Goal: Information Seeking & Learning: Learn about a topic

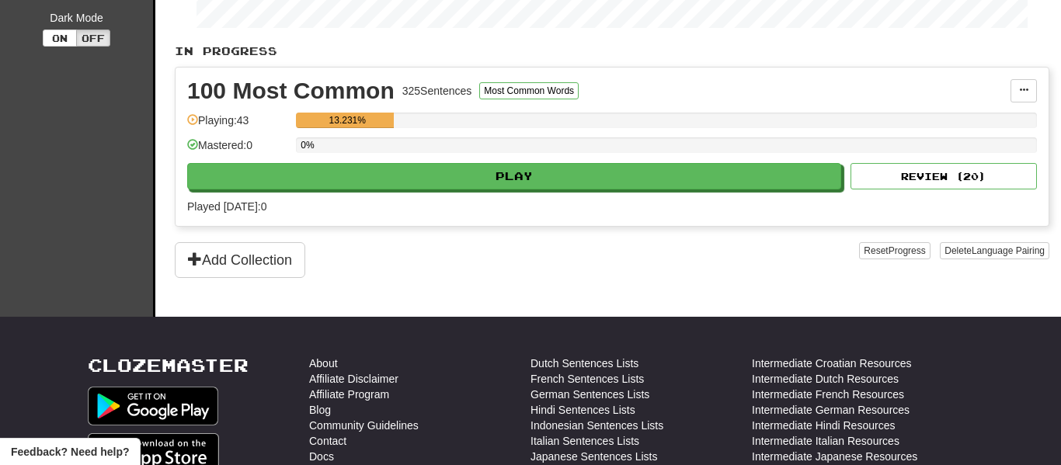
scroll to position [329, 0]
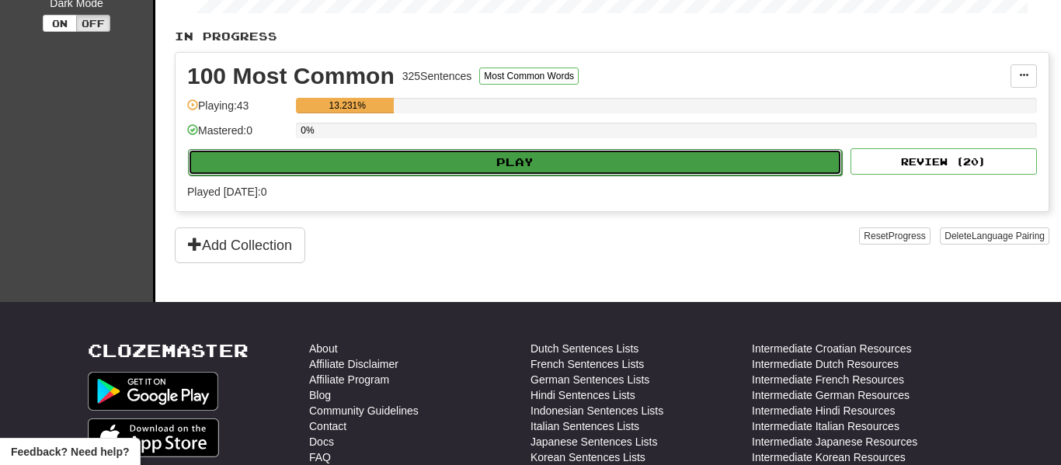
click at [390, 169] on button "Play" at bounding box center [515, 162] width 654 height 26
select select "**"
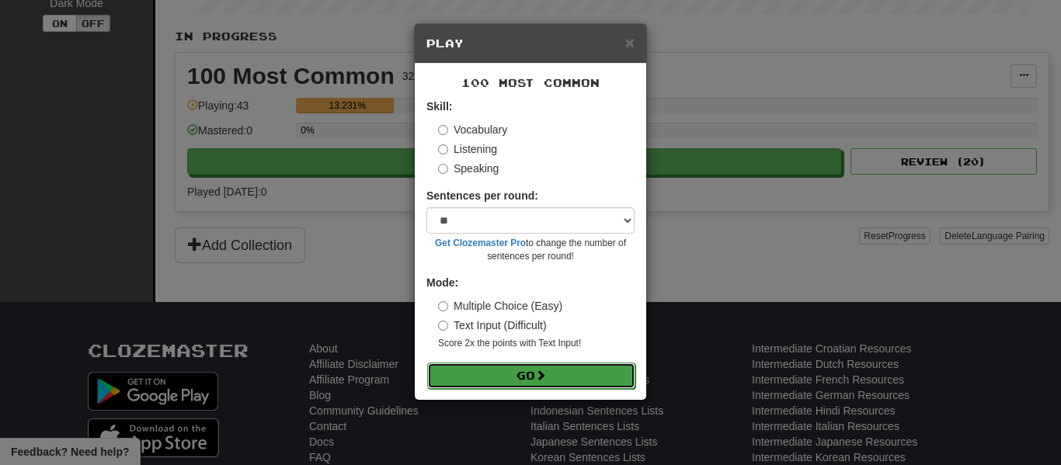
click at [499, 368] on button "Go" at bounding box center [531, 376] width 208 height 26
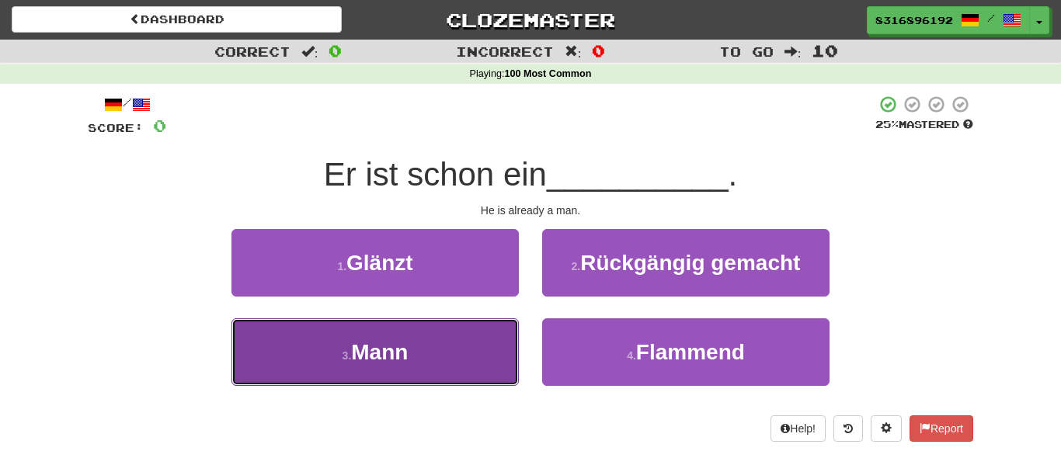
click at [405, 357] on span "Mann" at bounding box center [379, 352] width 57 height 24
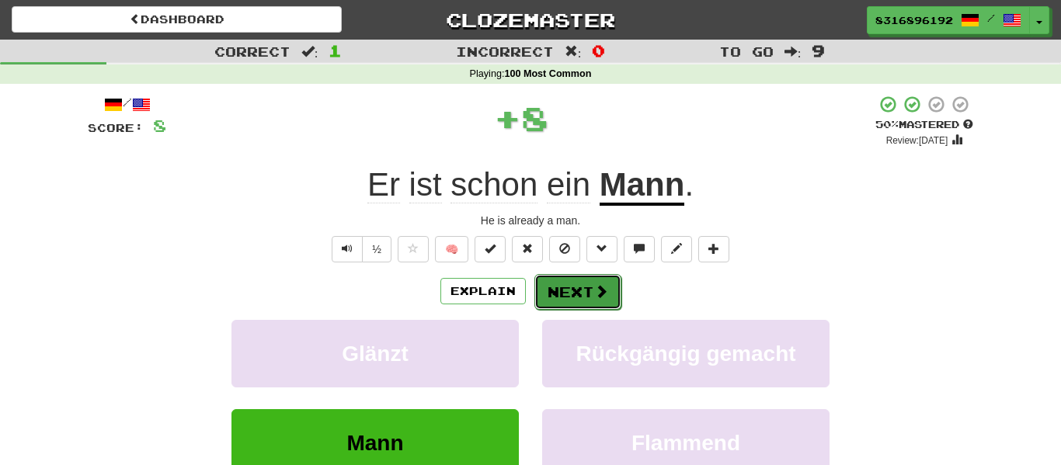
click at [564, 289] on button "Next" at bounding box center [577, 292] width 87 height 36
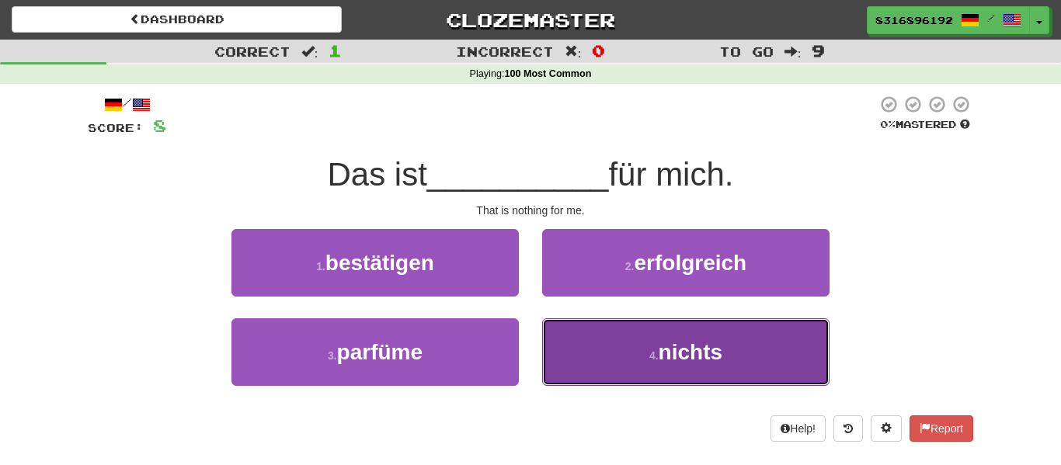
click at [596, 346] on button "4 . nichts" at bounding box center [685, 352] width 287 height 68
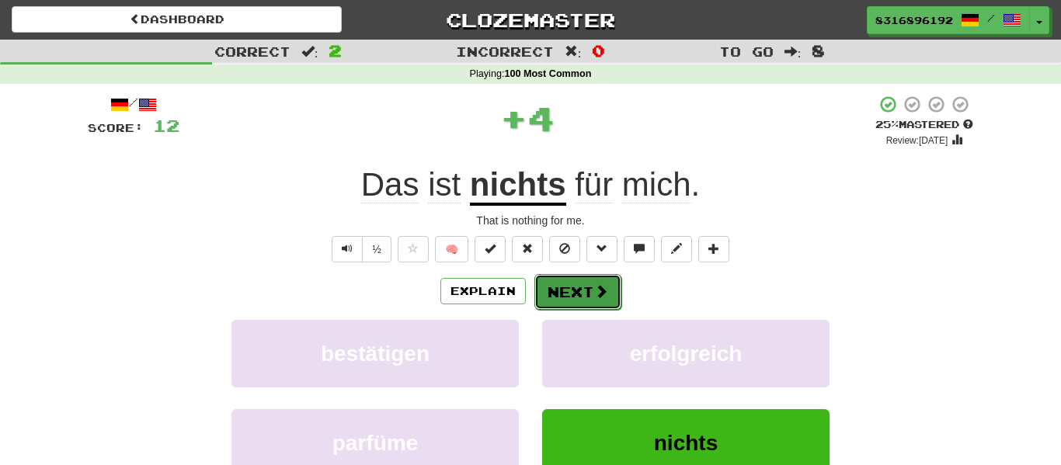
click at [555, 275] on button "Next" at bounding box center [577, 292] width 87 height 36
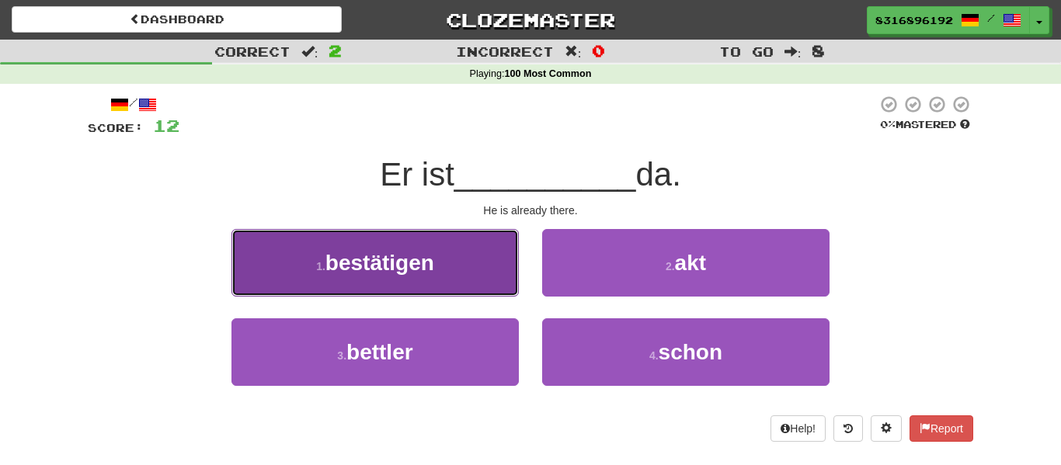
click at [462, 240] on button "1 . bestätigen" at bounding box center [374, 263] width 287 height 68
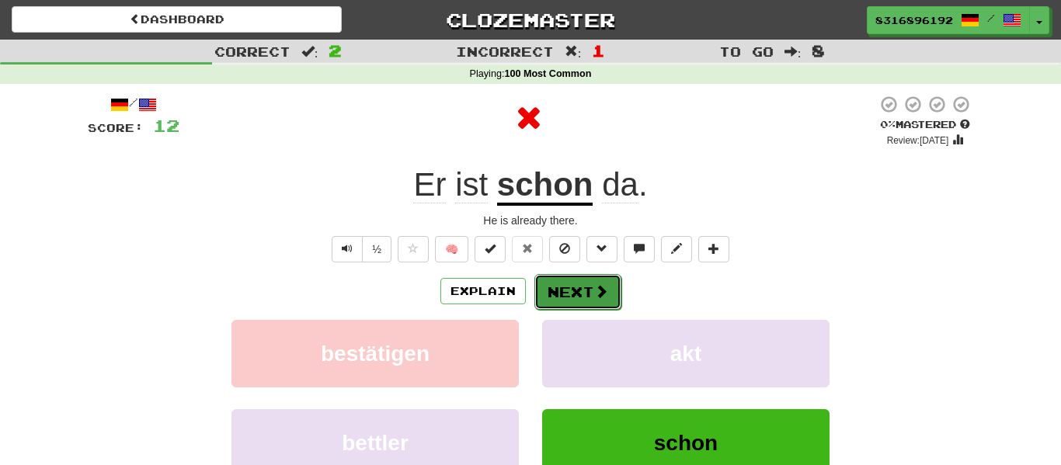
click at [589, 294] on button "Next" at bounding box center [577, 292] width 87 height 36
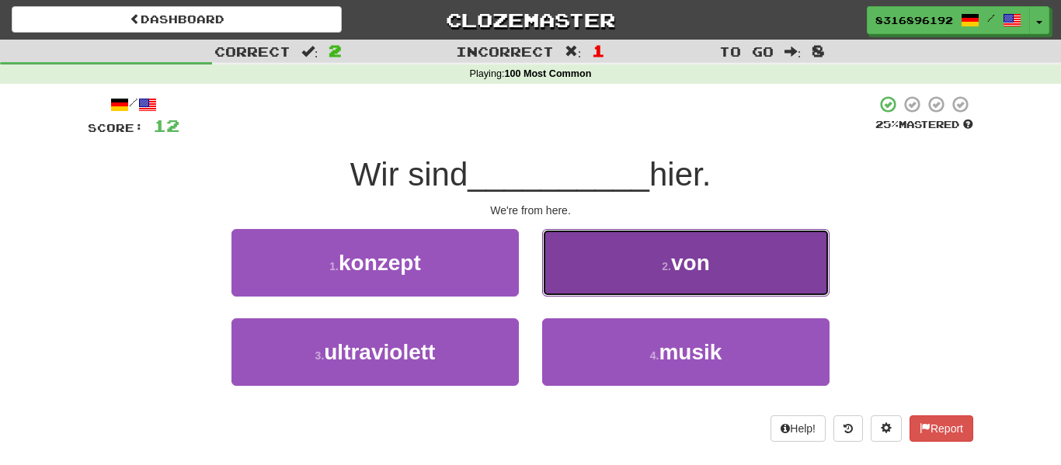
click at [683, 276] on button "2 . von" at bounding box center [685, 263] width 287 height 68
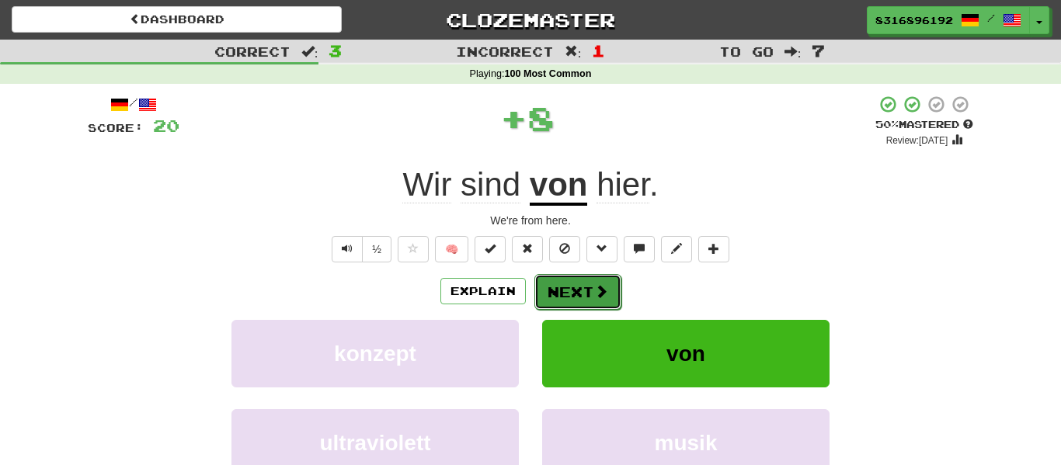
click at [599, 296] on span at bounding box center [601, 291] width 14 height 14
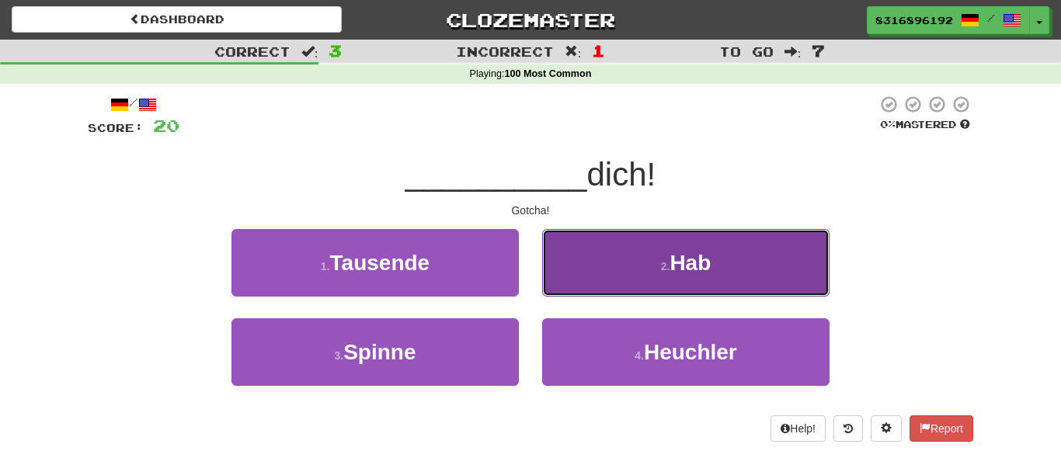
click at [585, 270] on button "2 . Hab" at bounding box center [685, 263] width 287 height 68
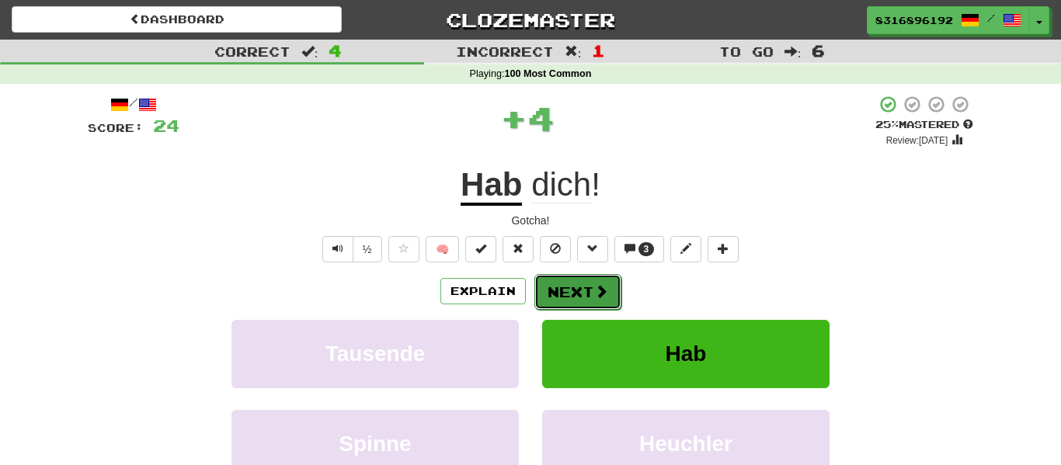
click at [567, 294] on button "Next" at bounding box center [577, 292] width 87 height 36
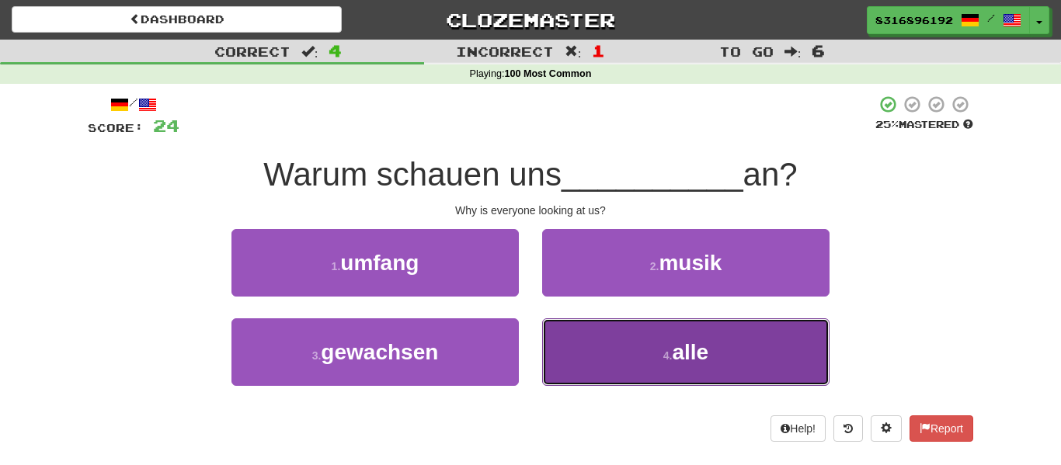
click at [585, 326] on button "4 . alle" at bounding box center [685, 352] width 287 height 68
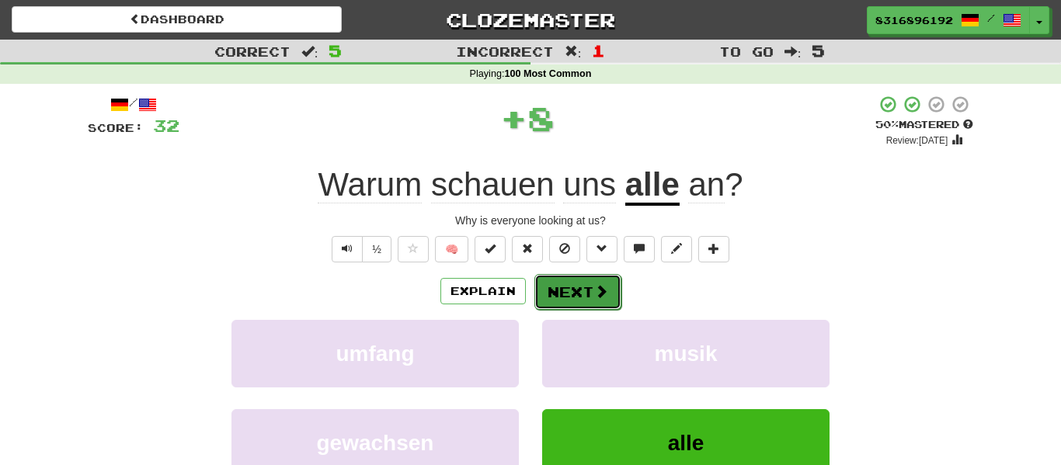
click at [589, 294] on button "Next" at bounding box center [577, 292] width 87 height 36
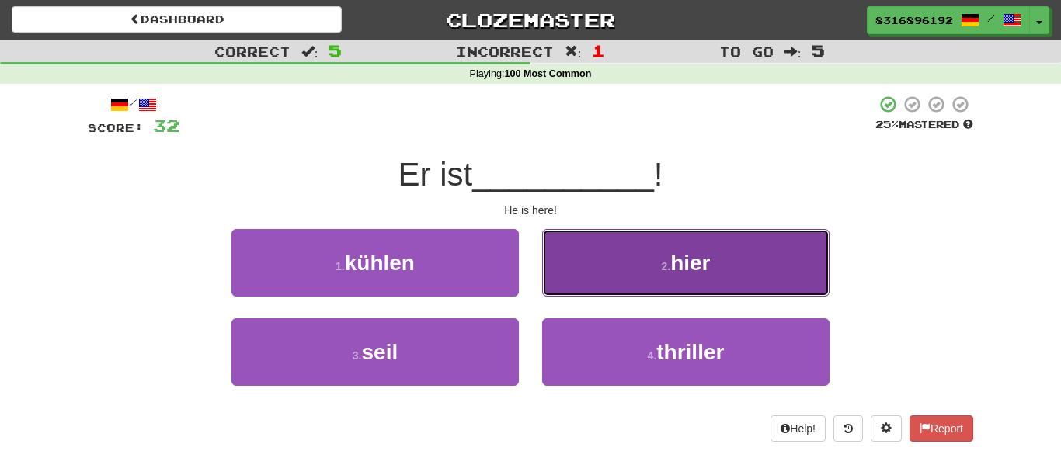
click at [578, 269] on button "2 . hier" at bounding box center [685, 263] width 287 height 68
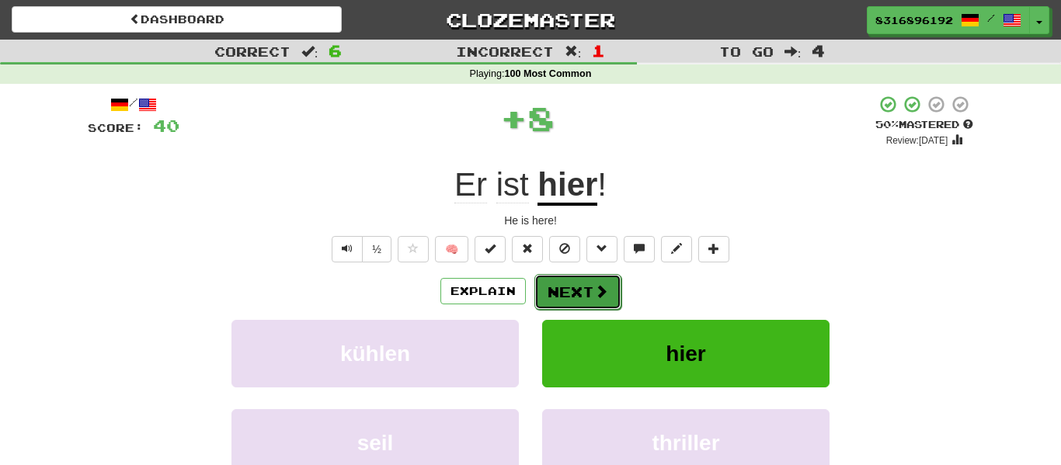
click at [563, 288] on button "Next" at bounding box center [577, 292] width 87 height 36
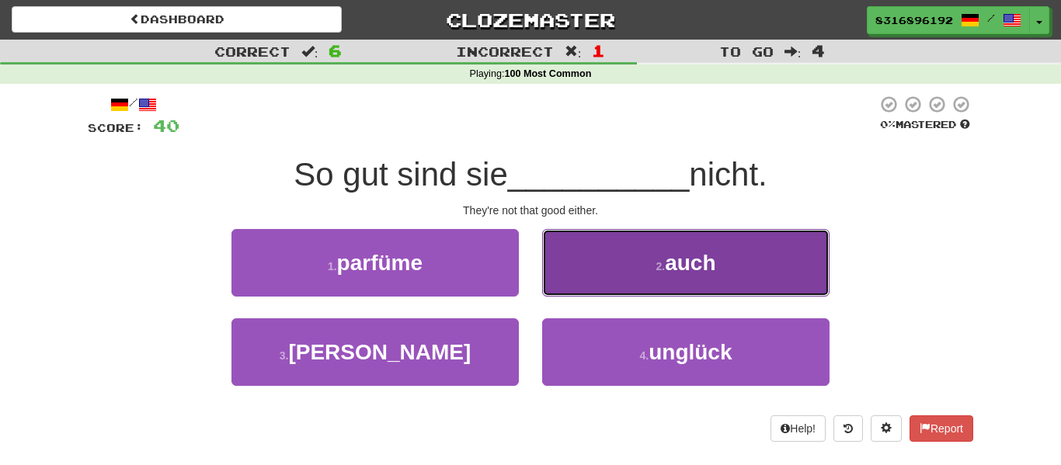
click at [605, 277] on button "2 . auch" at bounding box center [685, 263] width 287 height 68
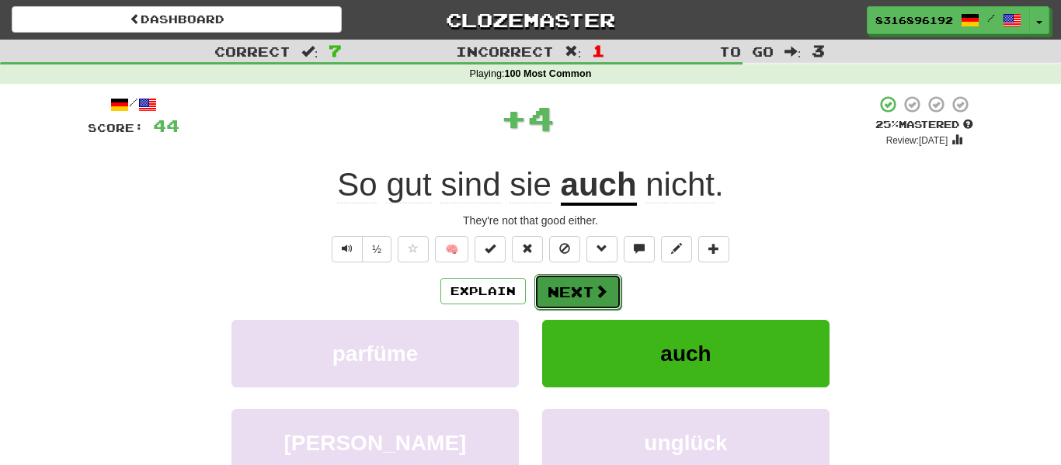
click at [591, 286] on button "Next" at bounding box center [577, 292] width 87 height 36
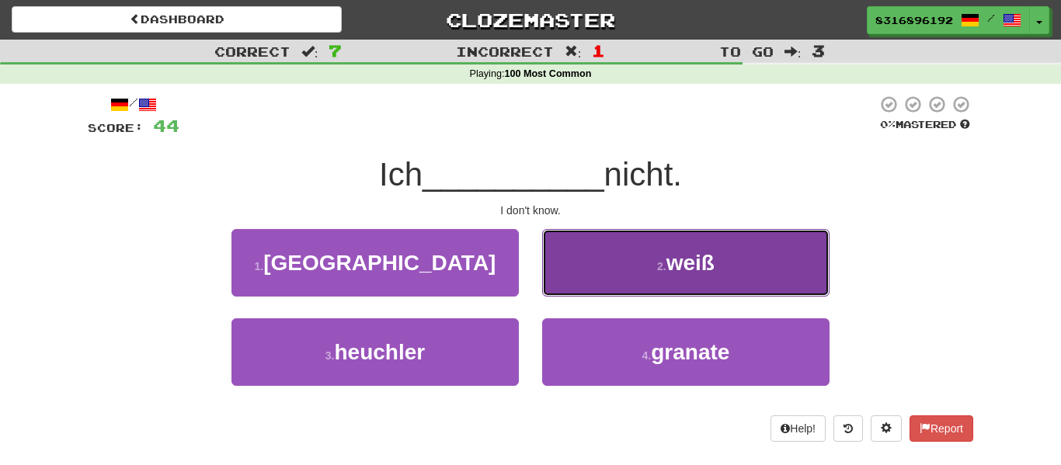
click at [610, 270] on button "2 . [PERSON_NAME]" at bounding box center [685, 263] width 287 height 68
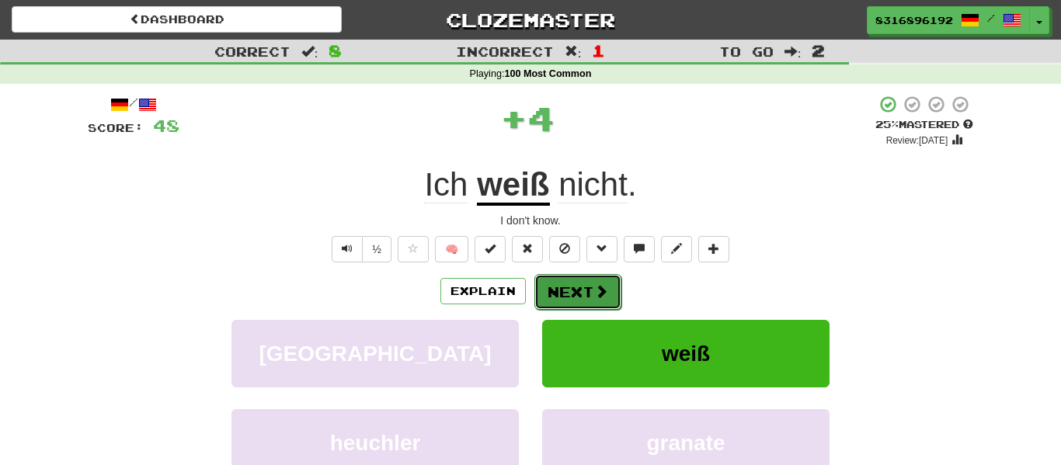
click at [578, 288] on button "Next" at bounding box center [577, 292] width 87 height 36
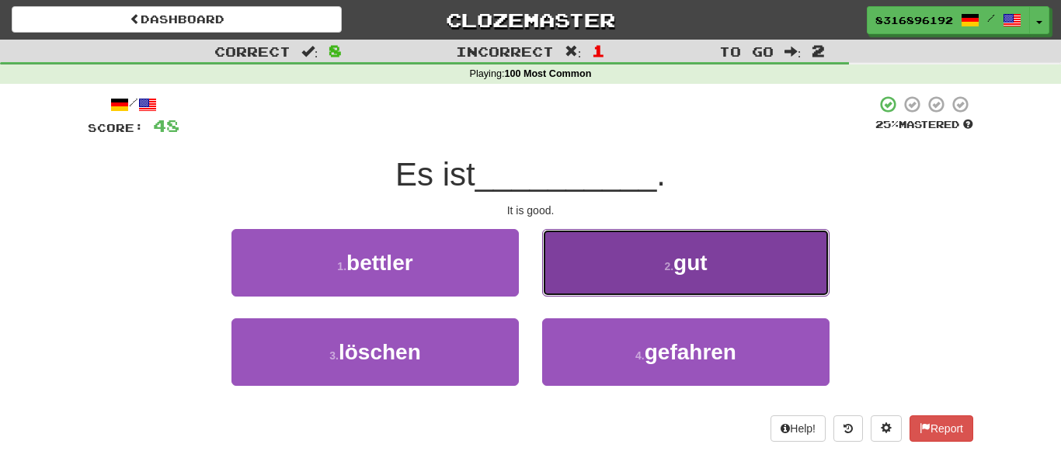
click at [599, 236] on button "2 . gut" at bounding box center [685, 263] width 287 height 68
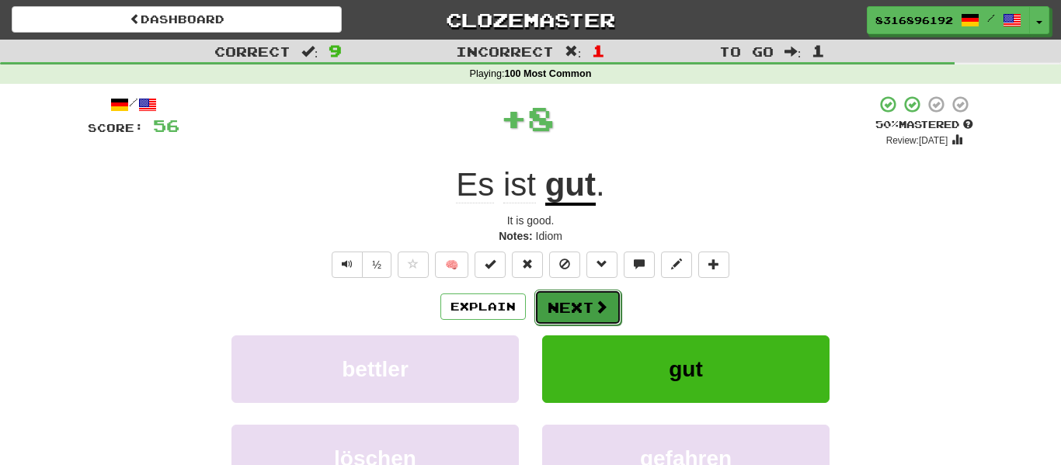
click at [577, 297] on button "Next" at bounding box center [577, 308] width 87 height 36
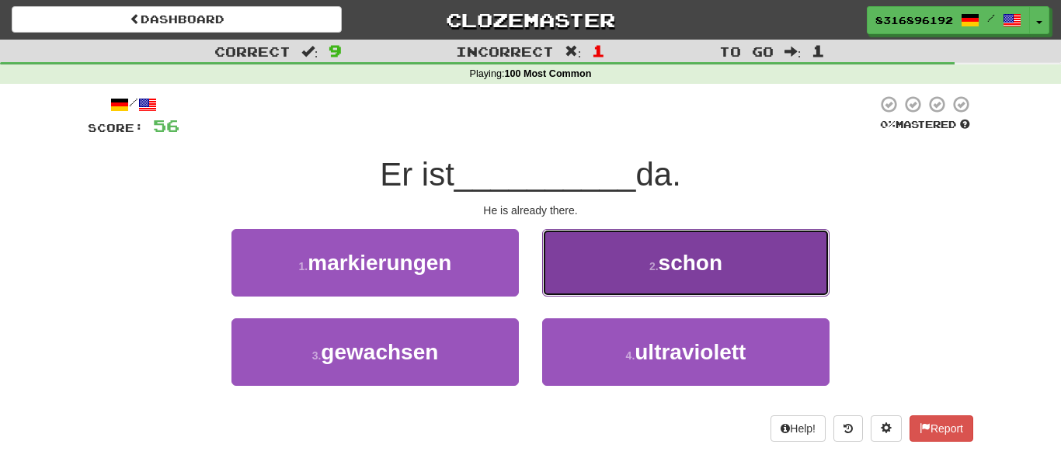
click at [580, 282] on button "2 . schon" at bounding box center [685, 263] width 287 height 68
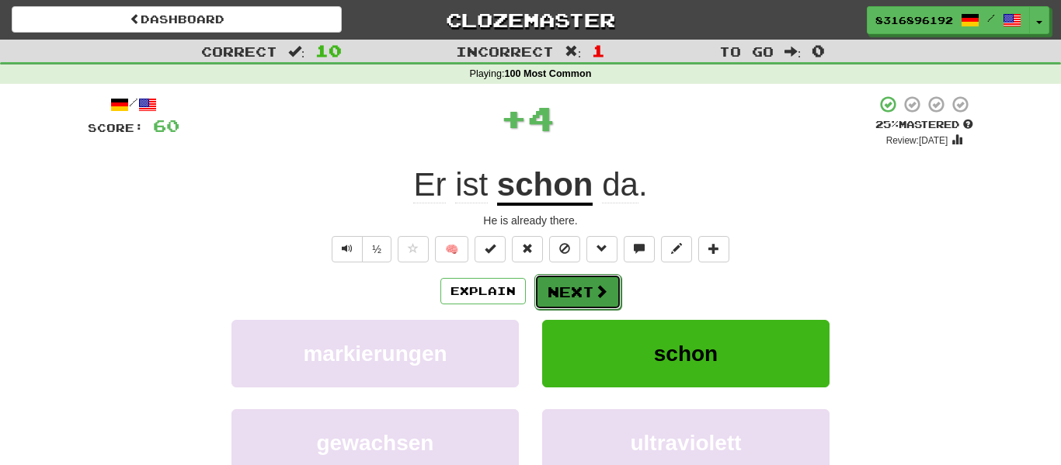
click at [571, 277] on button "Next" at bounding box center [577, 292] width 87 height 36
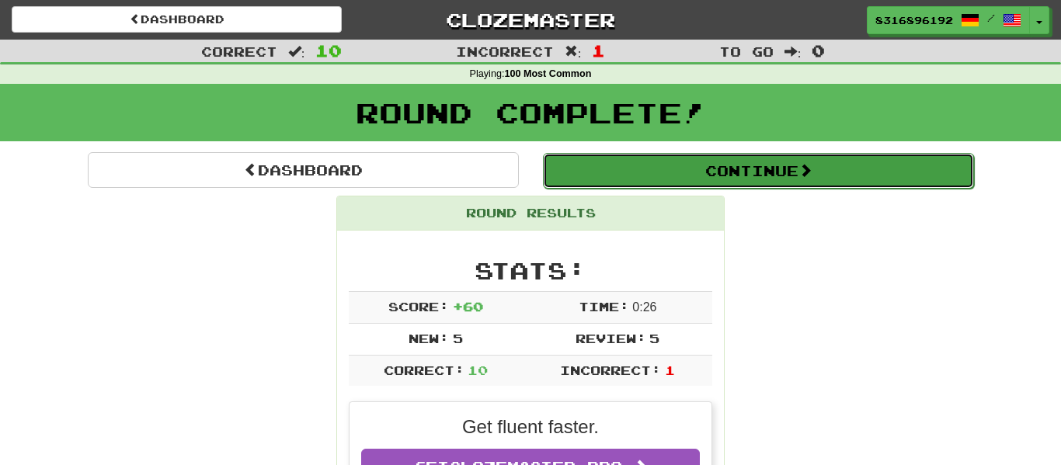
click at [589, 173] on button "Continue" at bounding box center [758, 171] width 431 height 36
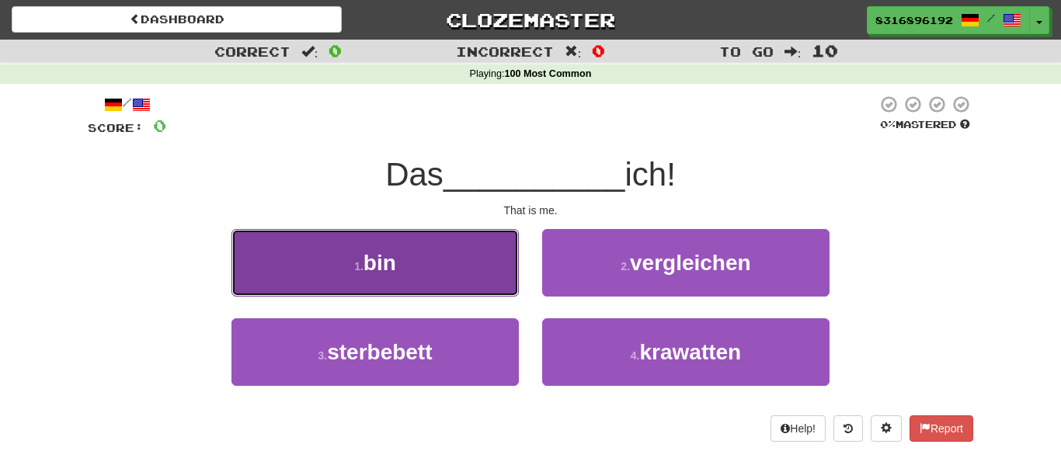
click at [478, 245] on button "1 . bin" at bounding box center [374, 263] width 287 height 68
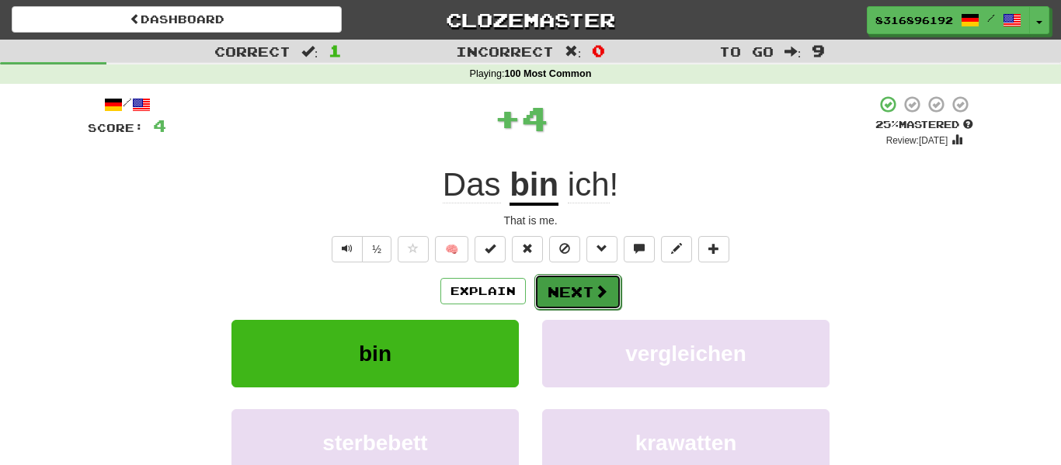
click at [554, 279] on button "Next" at bounding box center [577, 292] width 87 height 36
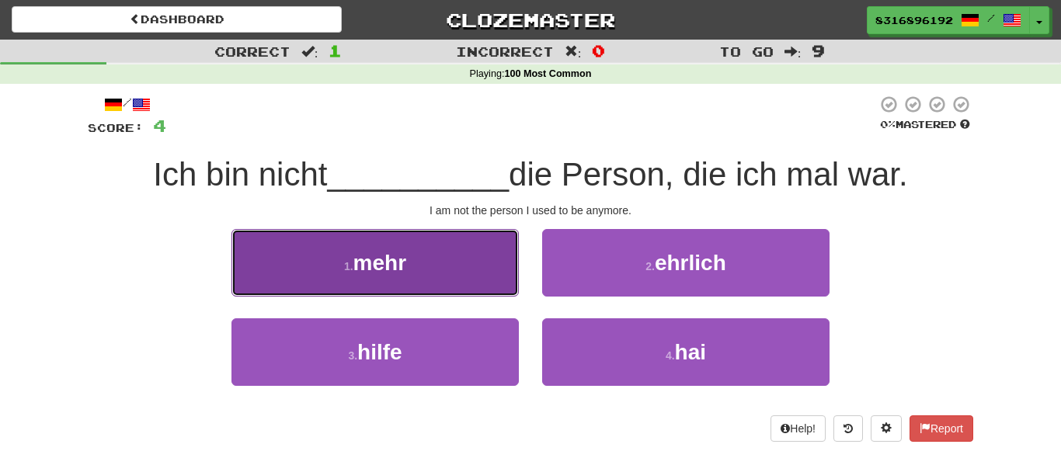
click at [464, 269] on button "1 . mehr" at bounding box center [374, 263] width 287 height 68
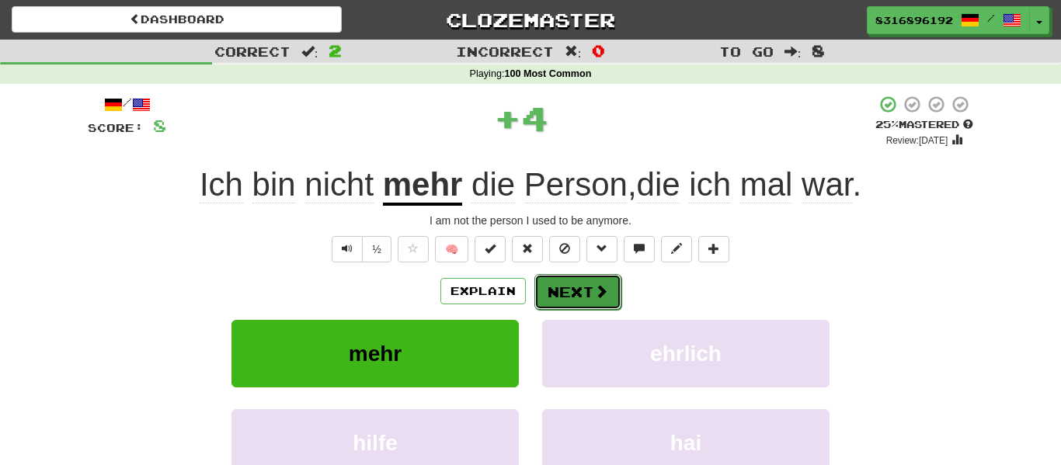
click at [547, 290] on button "Next" at bounding box center [577, 292] width 87 height 36
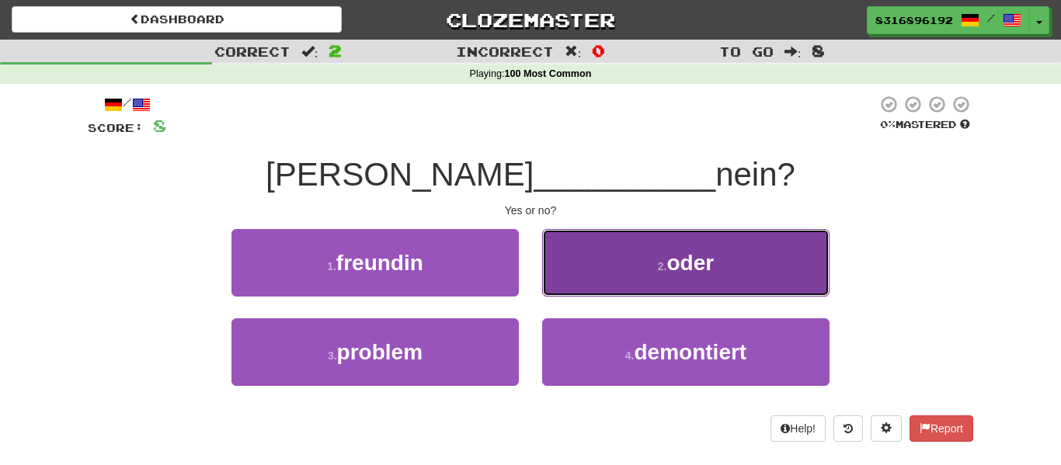
click at [621, 243] on button "2 . oder" at bounding box center [685, 263] width 287 height 68
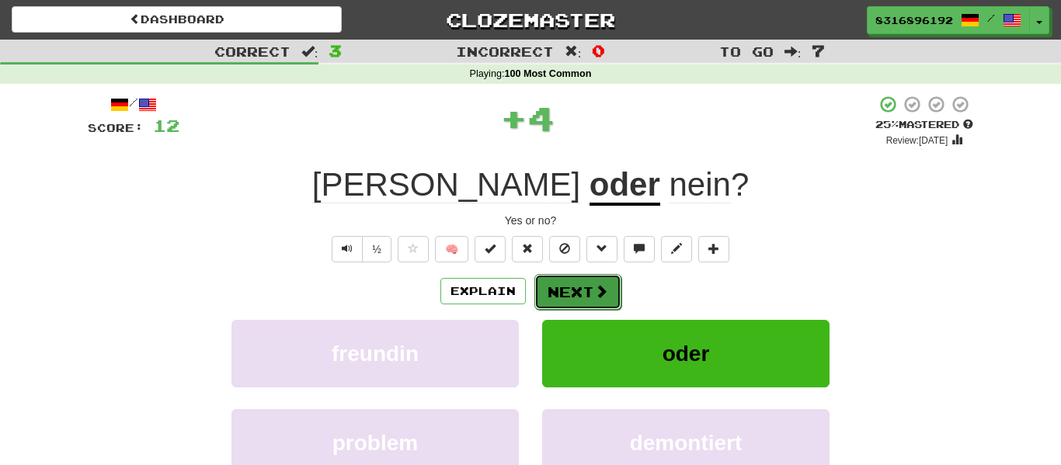
click at [586, 281] on button "Next" at bounding box center [577, 292] width 87 height 36
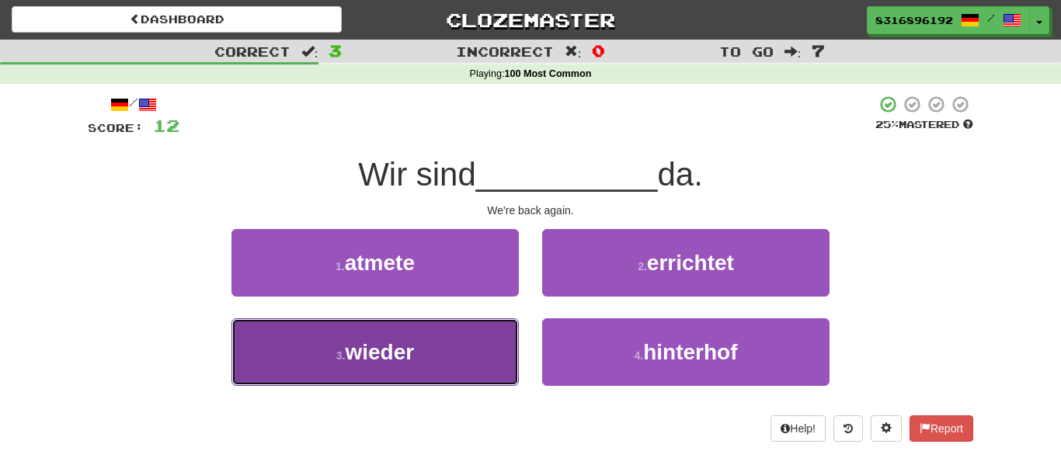
click at [452, 352] on button "3 . wieder" at bounding box center [374, 352] width 287 height 68
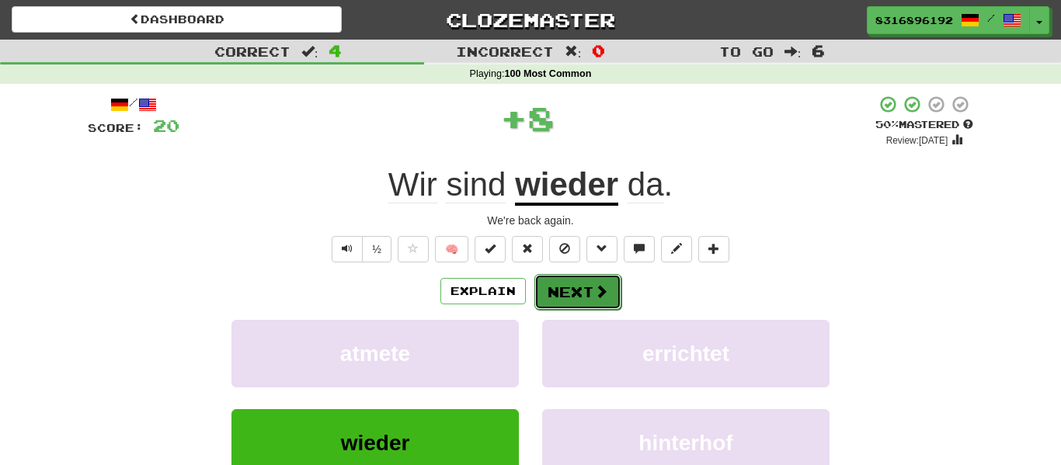
click at [565, 289] on button "Next" at bounding box center [577, 292] width 87 height 36
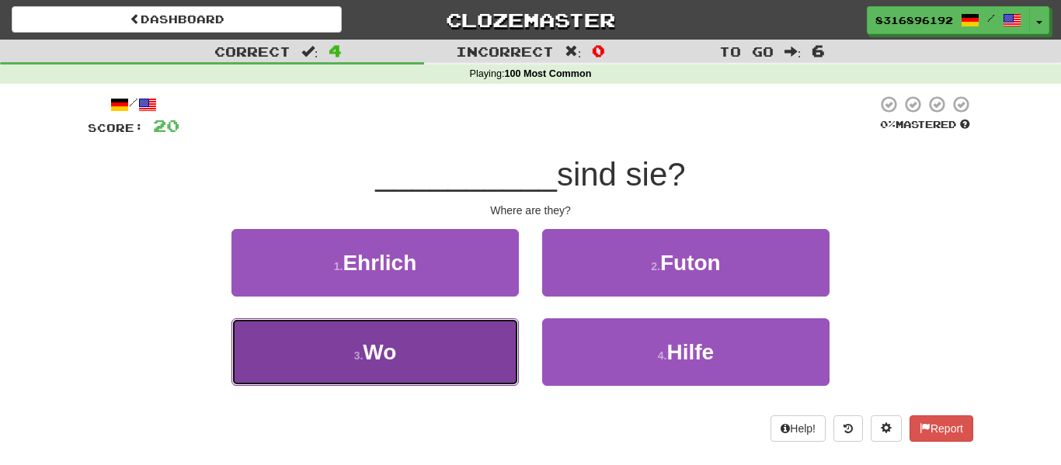
click at [472, 342] on button "3 . Wo" at bounding box center [374, 352] width 287 height 68
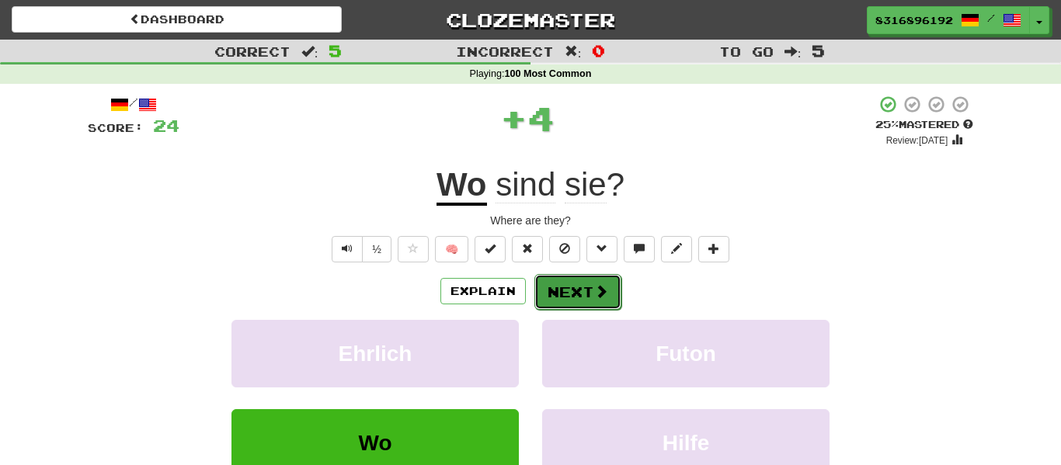
click at [555, 291] on button "Next" at bounding box center [577, 292] width 87 height 36
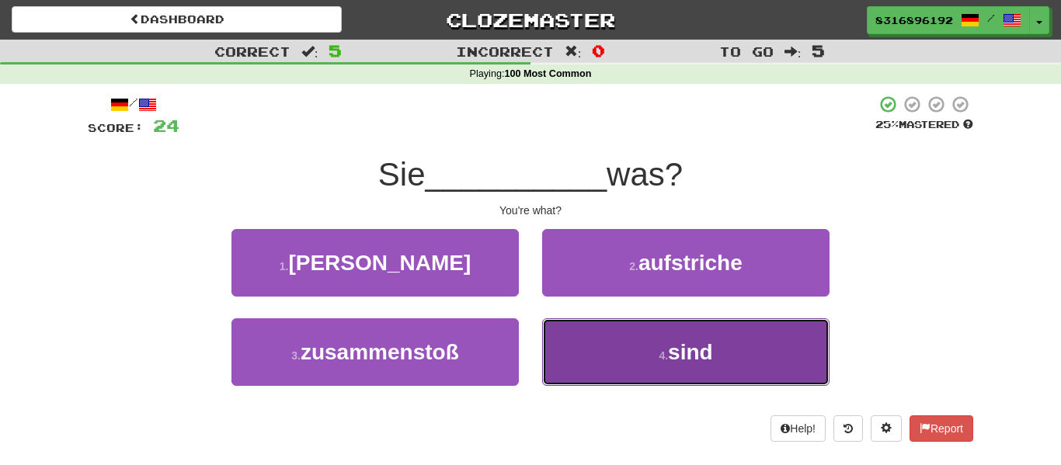
click at [605, 374] on button "4 . sind" at bounding box center [685, 352] width 287 height 68
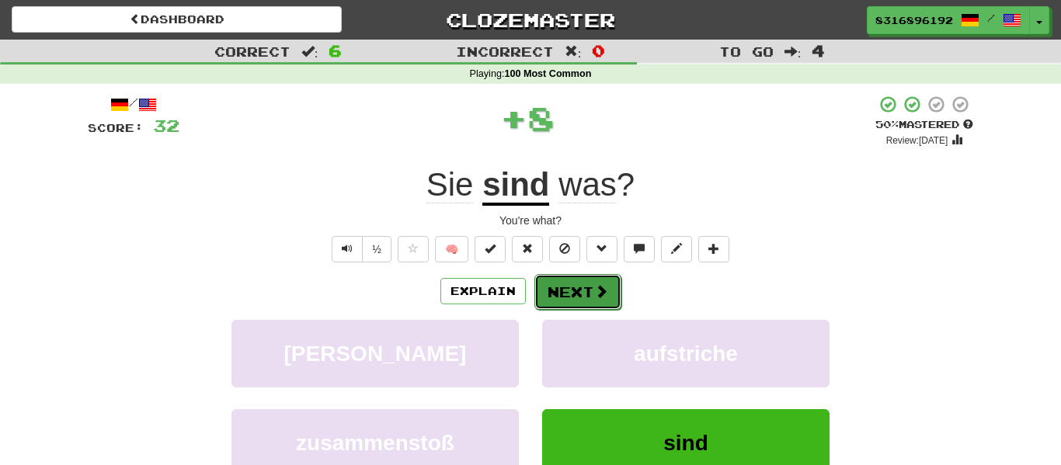
click at [574, 281] on button "Next" at bounding box center [577, 292] width 87 height 36
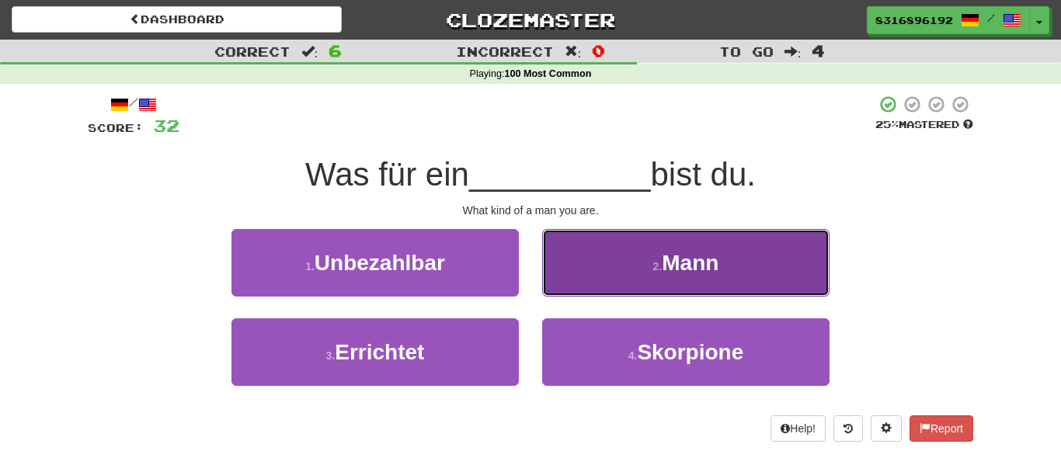
click at [625, 259] on button "2 . [PERSON_NAME]" at bounding box center [685, 263] width 287 height 68
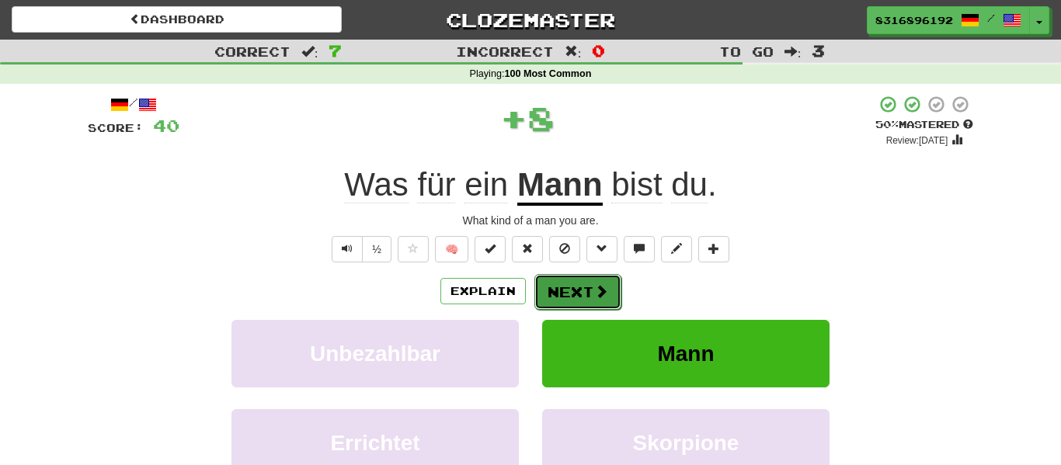
click at [554, 300] on button "Next" at bounding box center [577, 292] width 87 height 36
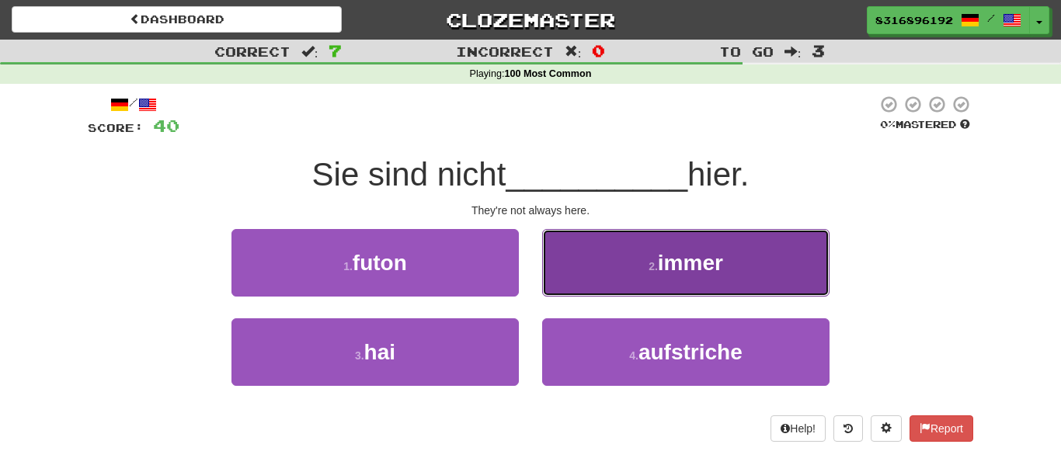
click at [588, 238] on button "2 . immer" at bounding box center [685, 263] width 287 height 68
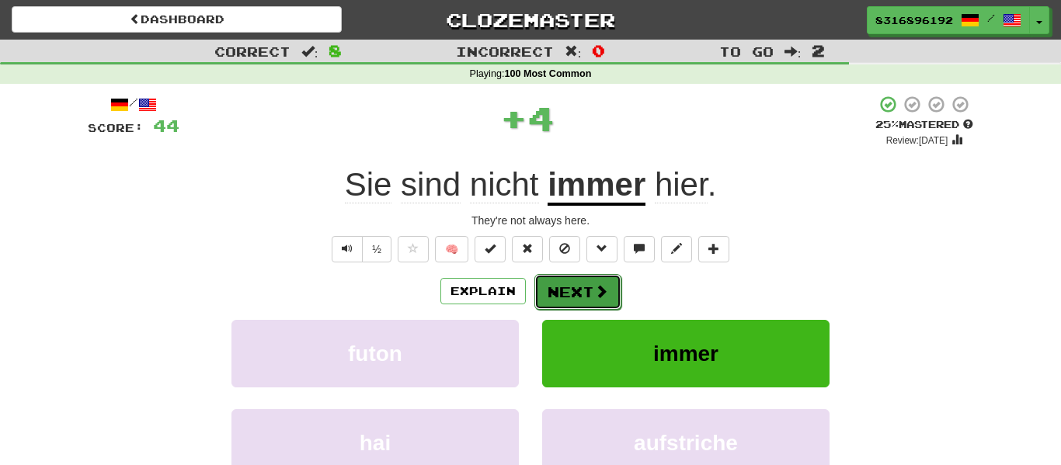
click at [565, 281] on button "Next" at bounding box center [577, 292] width 87 height 36
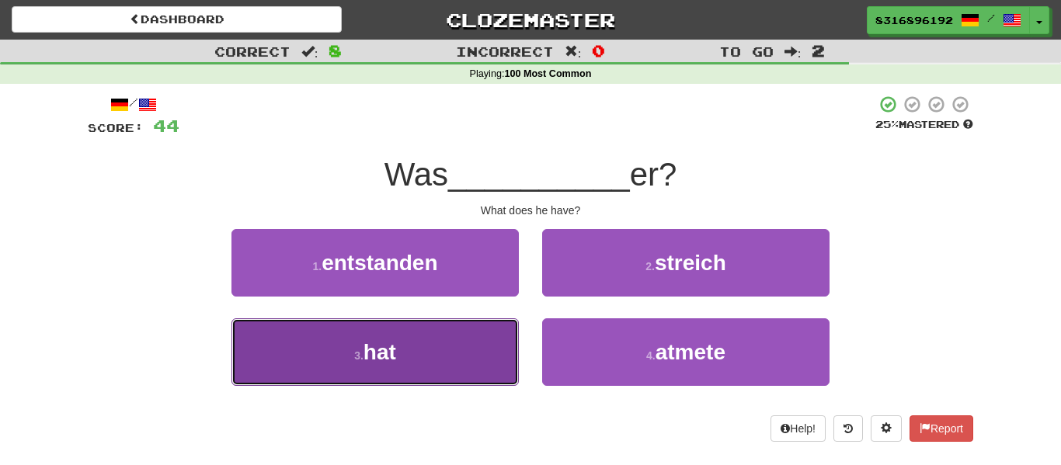
click at [428, 321] on button "3 . hat" at bounding box center [374, 352] width 287 height 68
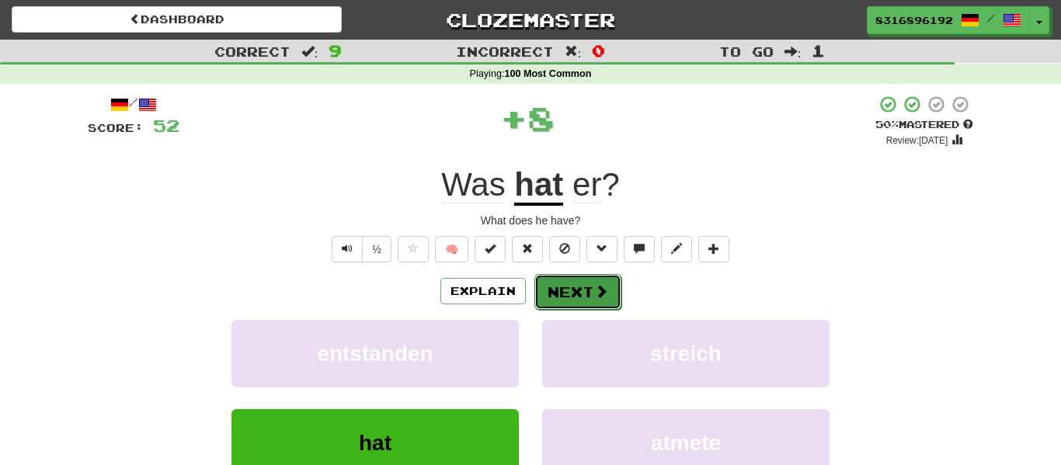
click at [537, 295] on button "Next" at bounding box center [577, 292] width 87 height 36
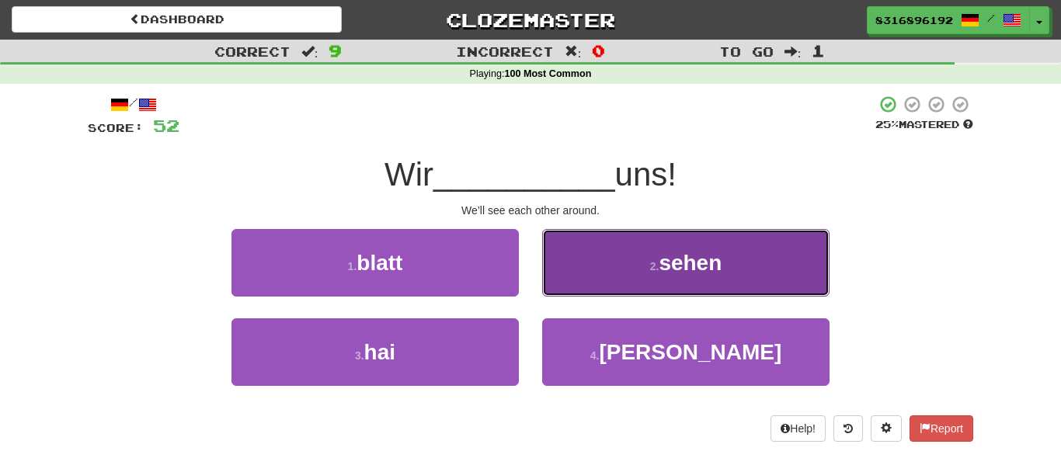
click at [627, 255] on button "2 . sehen" at bounding box center [685, 263] width 287 height 68
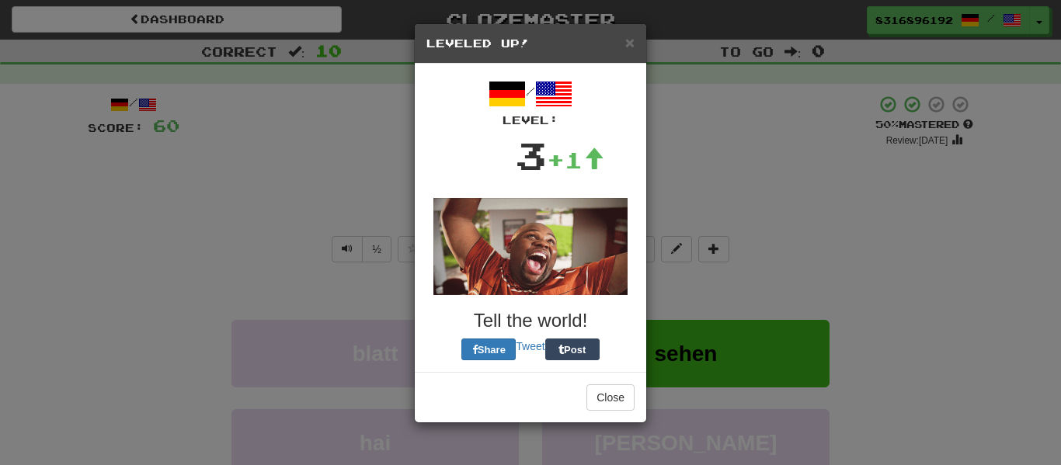
click at [578, 299] on div "/ Level: 3 +1 Tell the world! Share Tweet Post" at bounding box center [530, 217] width 208 height 285
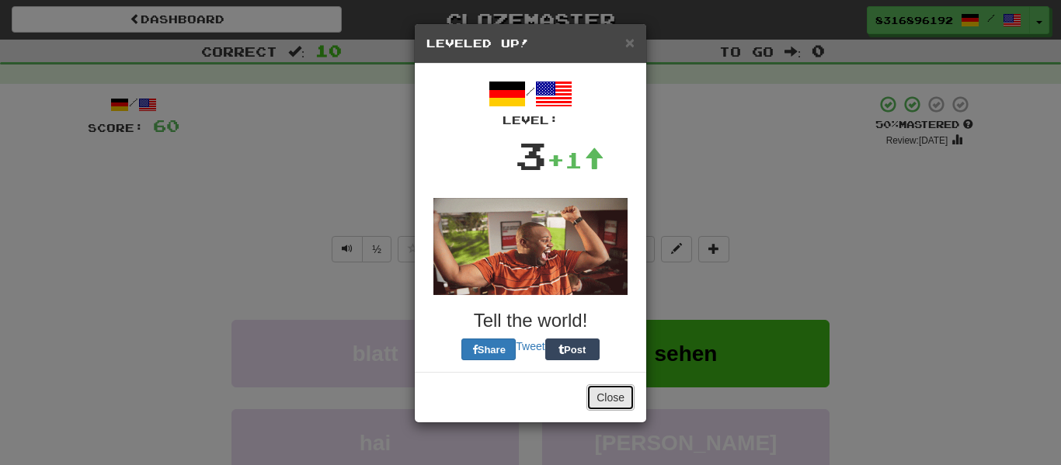
click at [612, 393] on button "Close" at bounding box center [610, 397] width 48 height 26
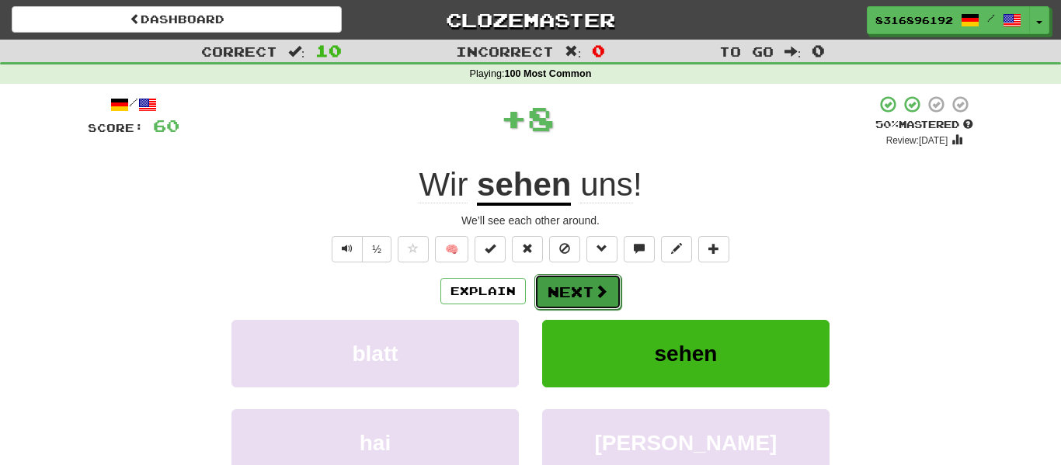
click at [548, 297] on button "Next" at bounding box center [577, 292] width 87 height 36
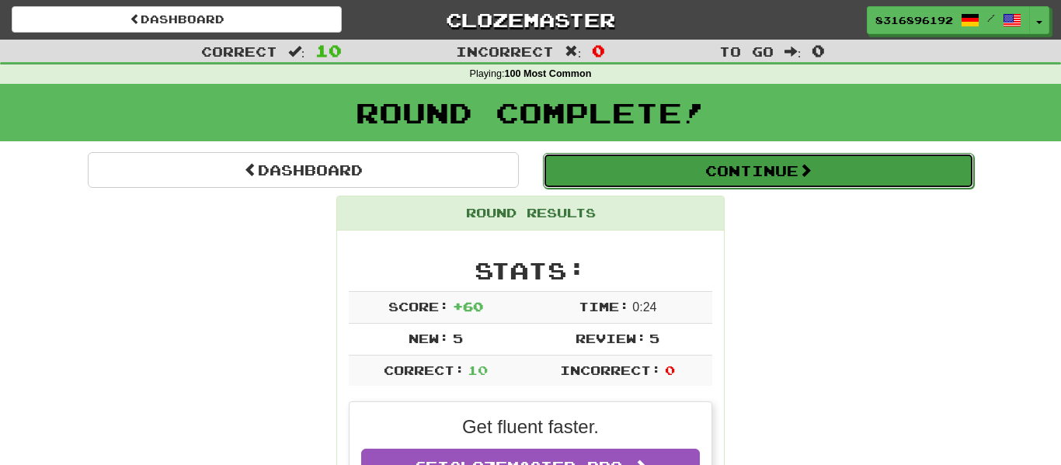
click at [671, 165] on button "Continue" at bounding box center [758, 171] width 431 height 36
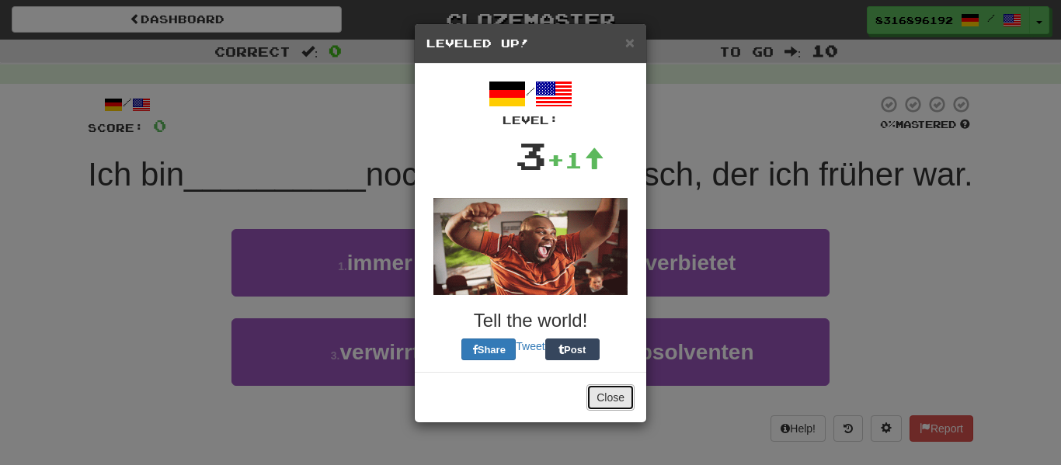
click at [600, 391] on button "Close" at bounding box center [610, 397] width 48 height 26
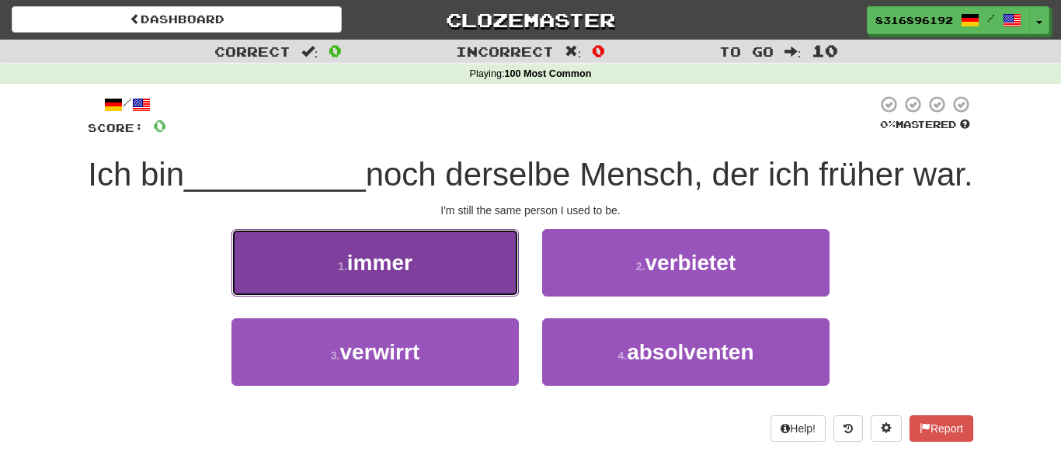
click at [429, 283] on button "1 . immer" at bounding box center [374, 263] width 287 height 68
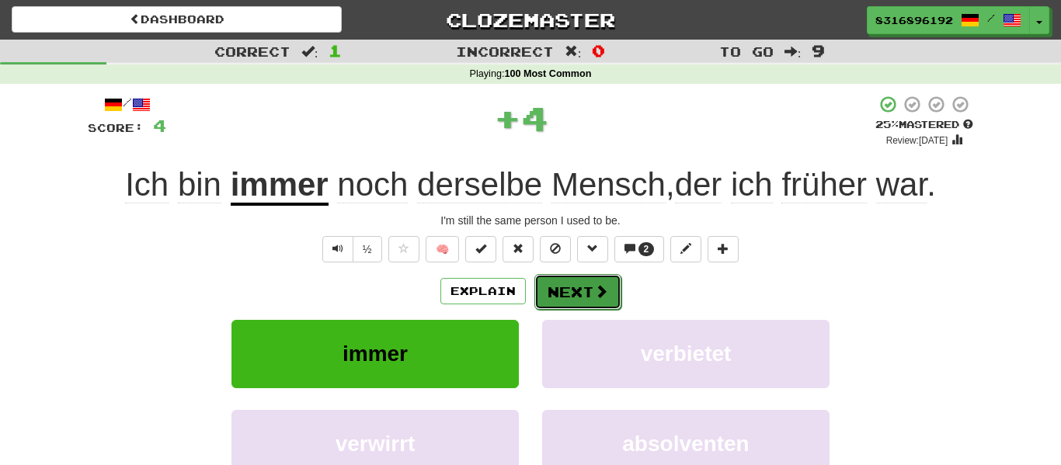
click at [535, 282] on button "Next" at bounding box center [577, 292] width 87 height 36
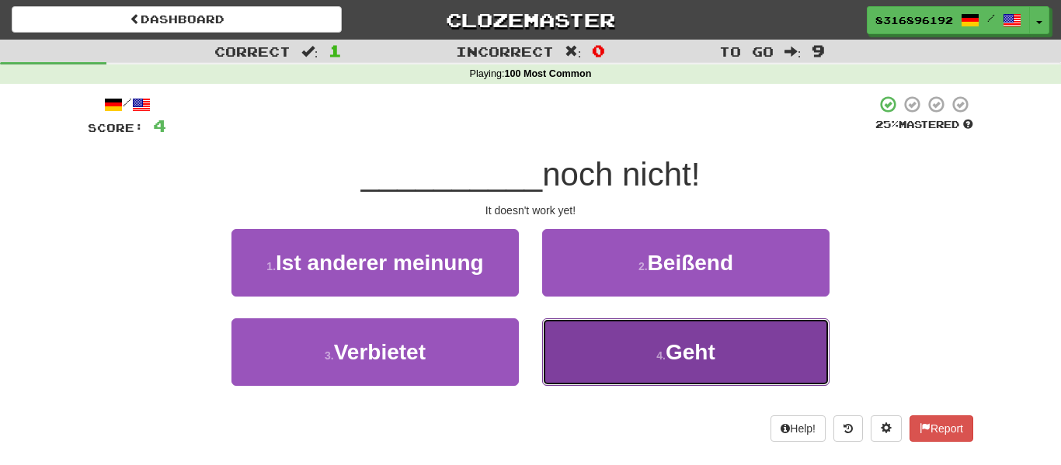
click at [584, 339] on button "4 . Geht" at bounding box center [685, 352] width 287 height 68
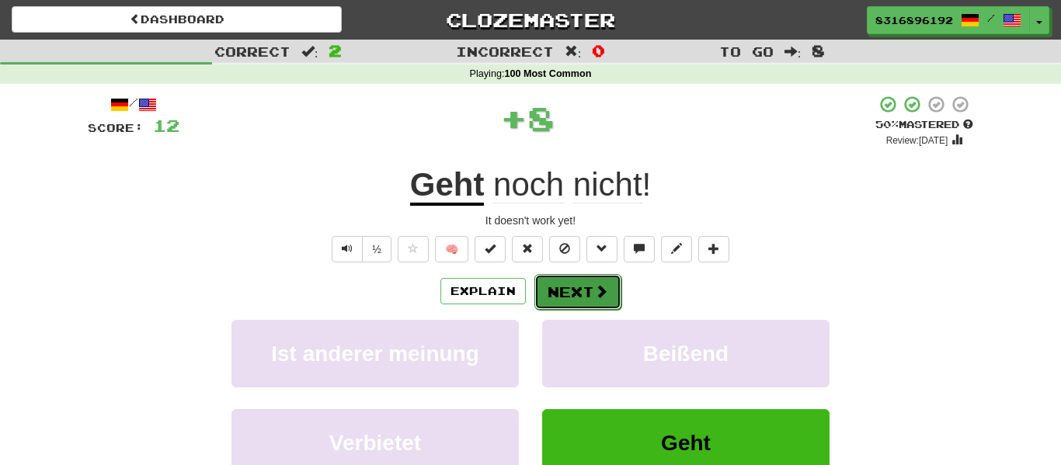
click at [568, 296] on button "Next" at bounding box center [577, 292] width 87 height 36
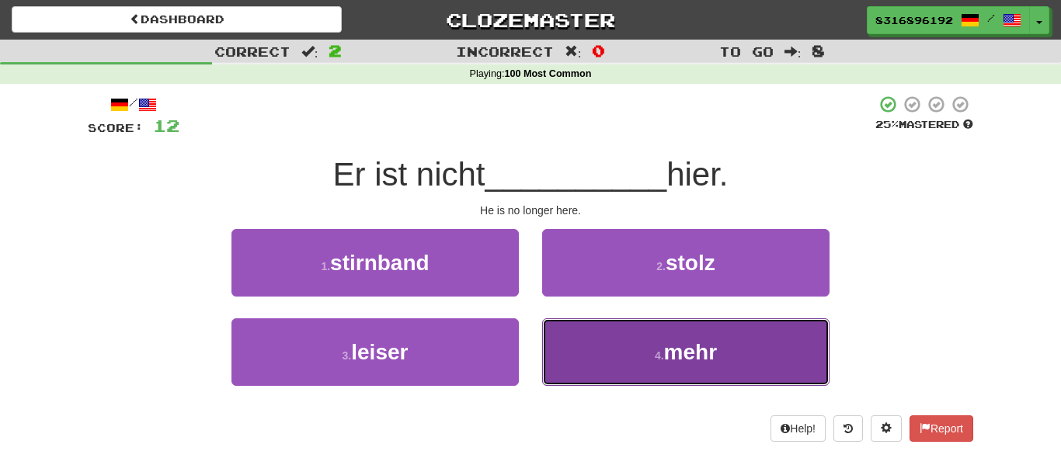
click at [617, 342] on button "4 . mehr" at bounding box center [685, 352] width 287 height 68
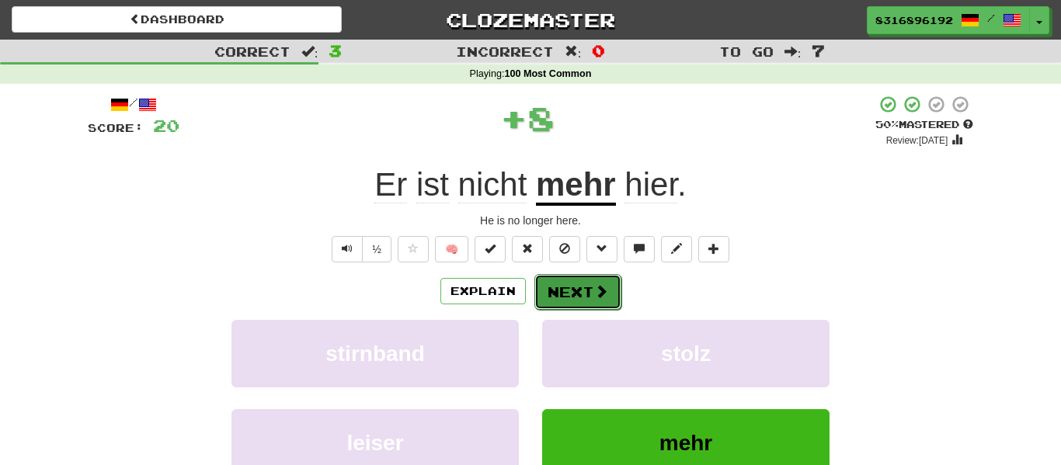
click at [578, 281] on button "Next" at bounding box center [577, 292] width 87 height 36
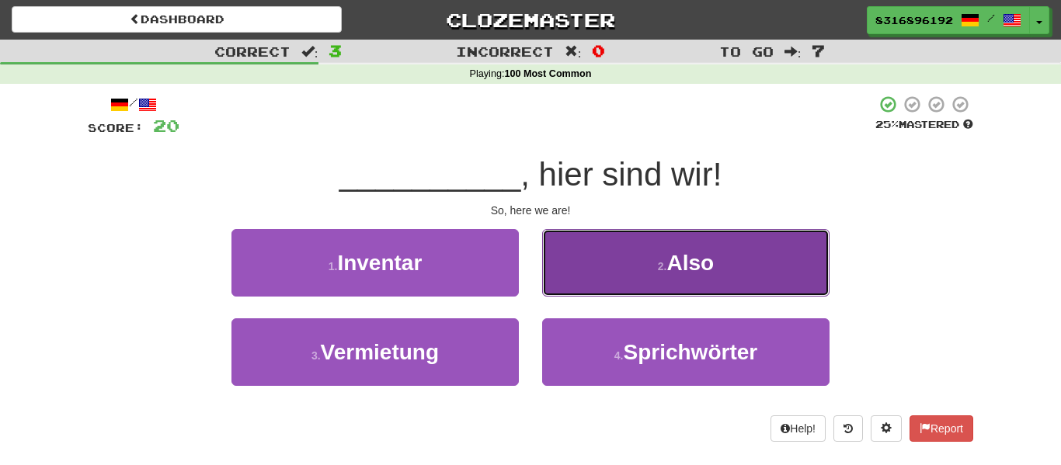
click at [587, 279] on button "2 . Also" at bounding box center [685, 263] width 287 height 68
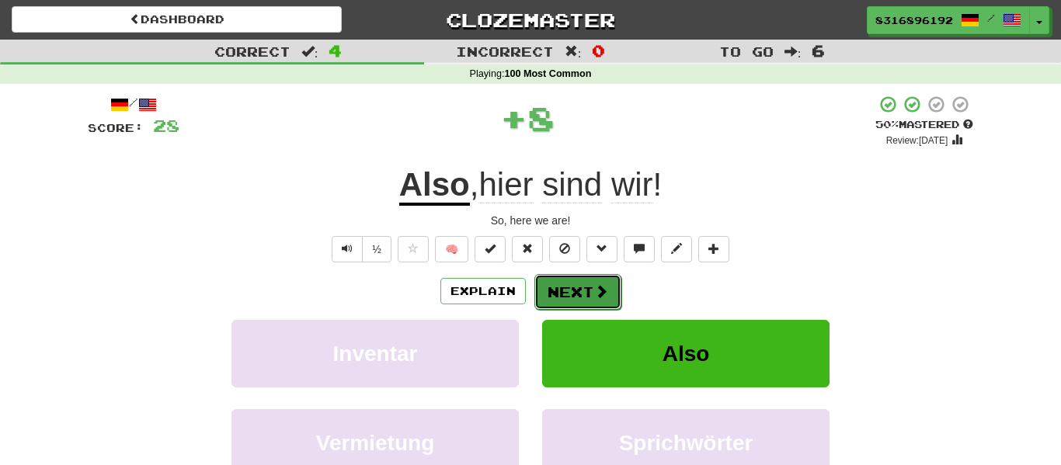
click at [575, 294] on button "Next" at bounding box center [577, 292] width 87 height 36
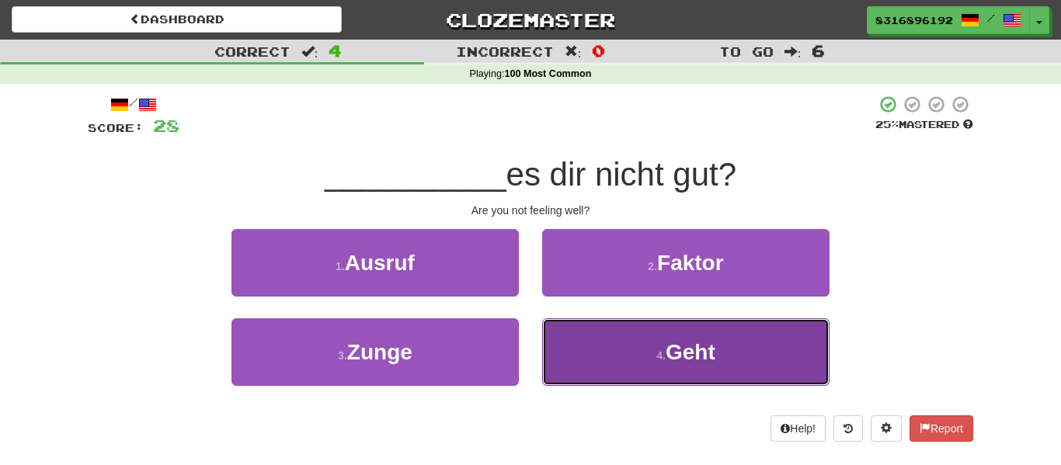
click at [613, 341] on button "4 . Geht" at bounding box center [685, 352] width 287 height 68
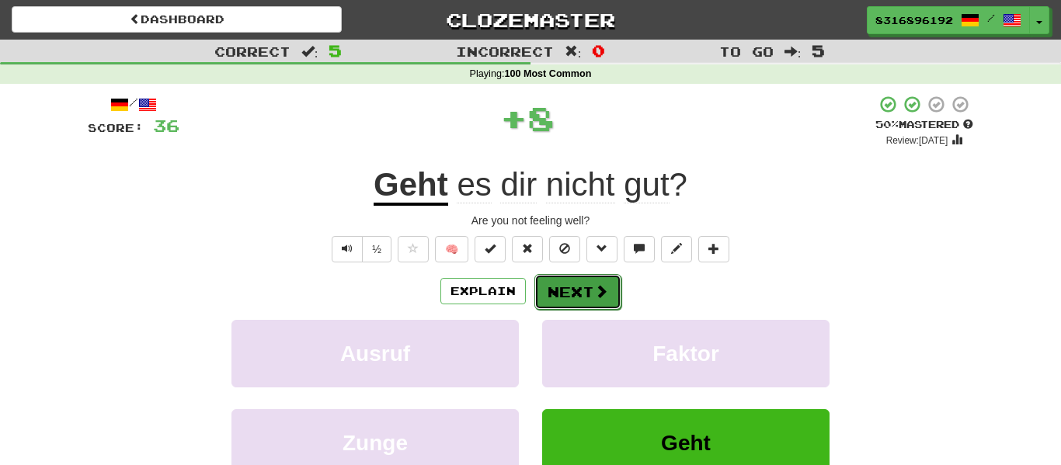
click at [582, 300] on button "Next" at bounding box center [577, 292] width 87 height 36
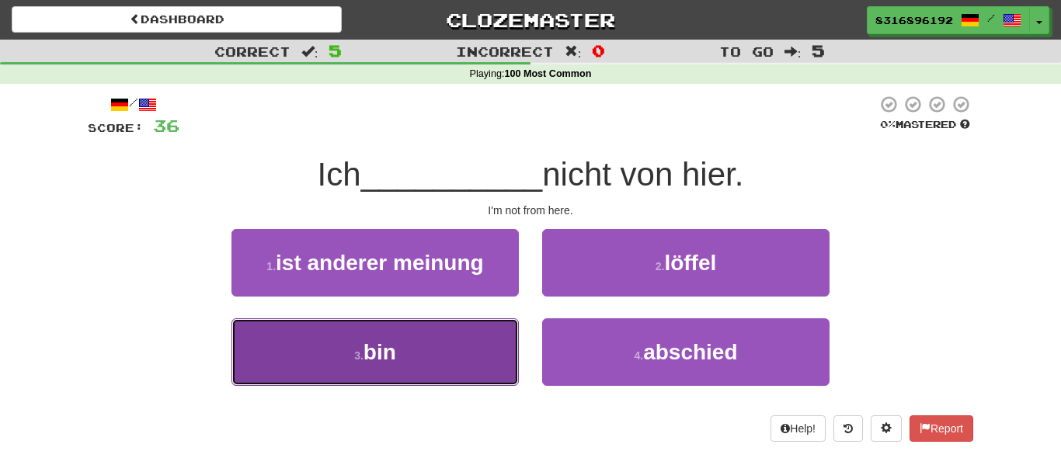
click at [429, 359] on button "3 . bin" at bounding box center [374, 352] width 287 height 68
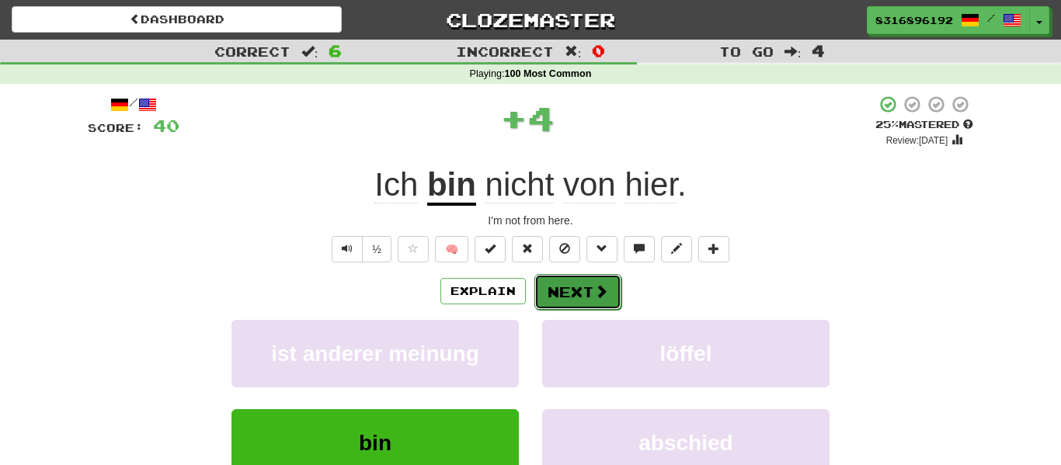
click at [609, 291] on button "Next" at bounding box center [577, 292] width 87 height 36
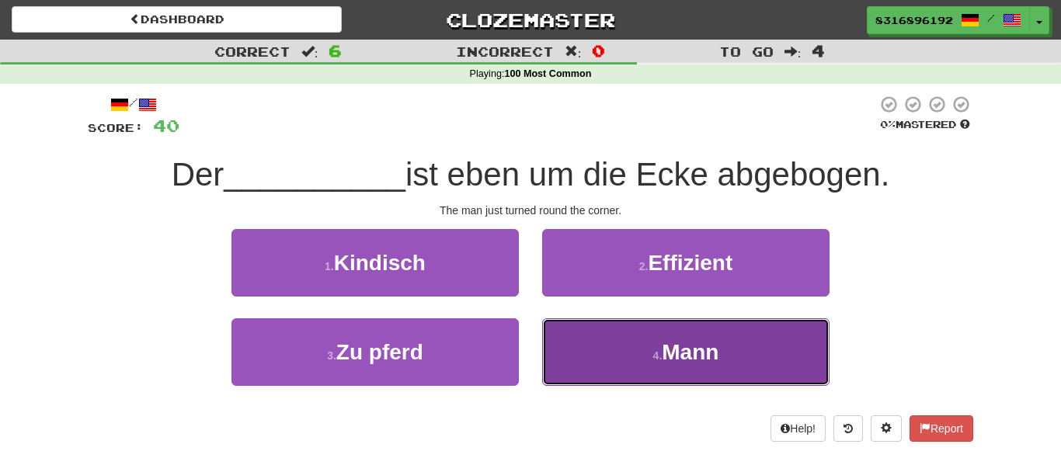
click at [596, 346] on button "4 . [PERSON_NAME]" at bounding box center [685, 352] width 287 height 68
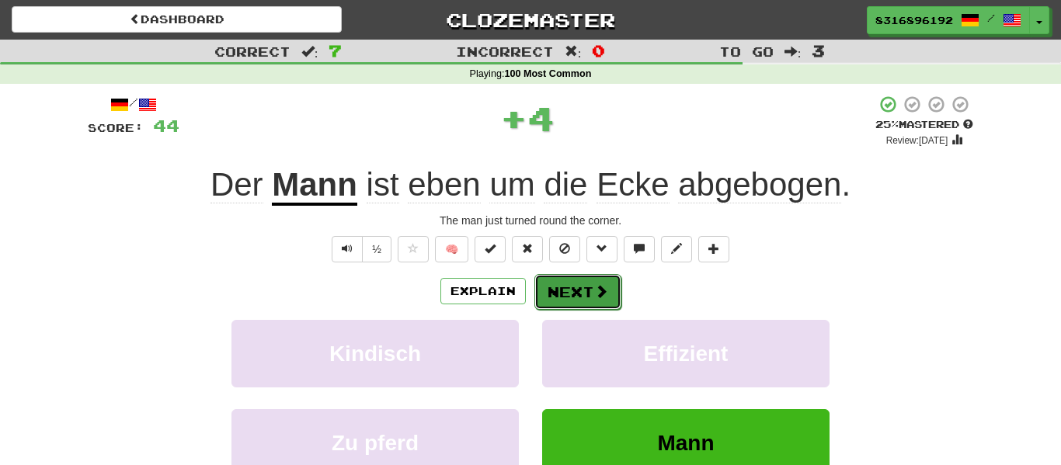
click at [568, 293] on button "Next" at bounding box center [577, 292] width 87 height 36
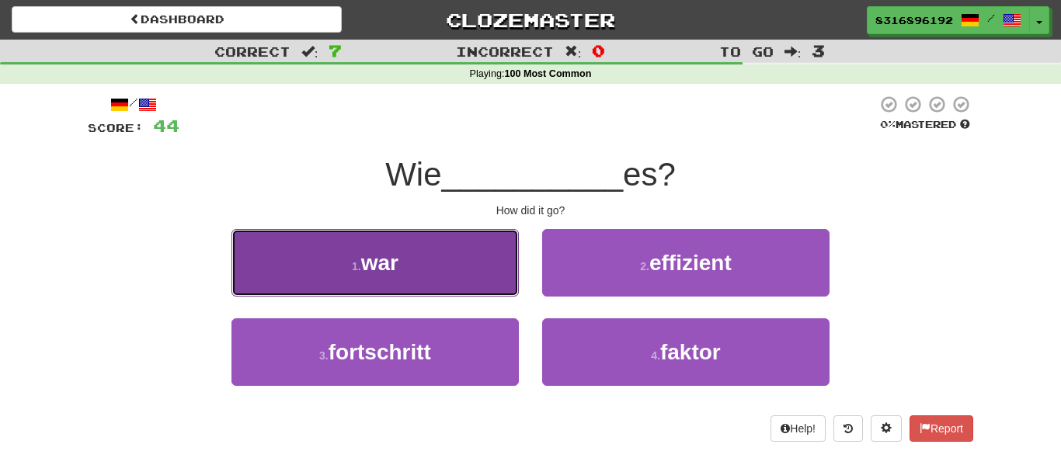
click at [485, 267] on button "1 . war" at bounding box center [374, 263] width 287 height 68
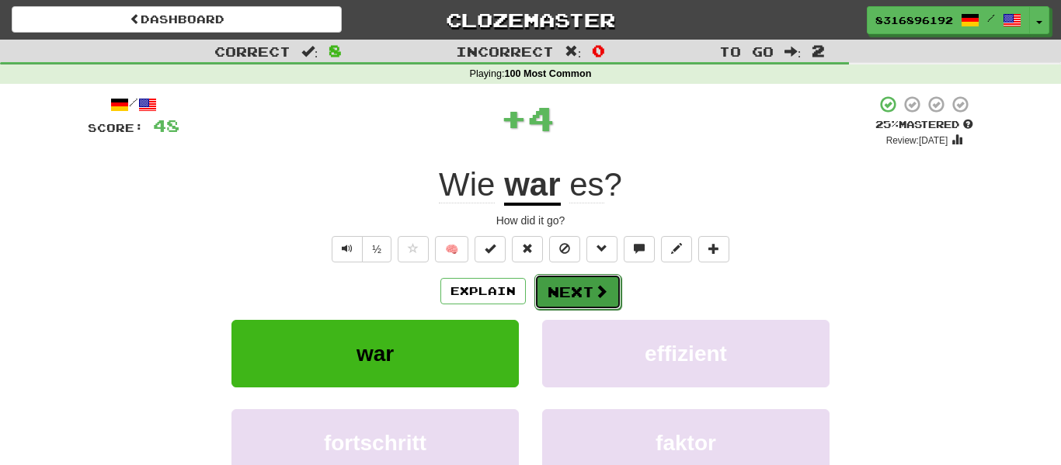
click at [591, 284] on button "Next" at bounding box center [577, 292] width 87 height 36
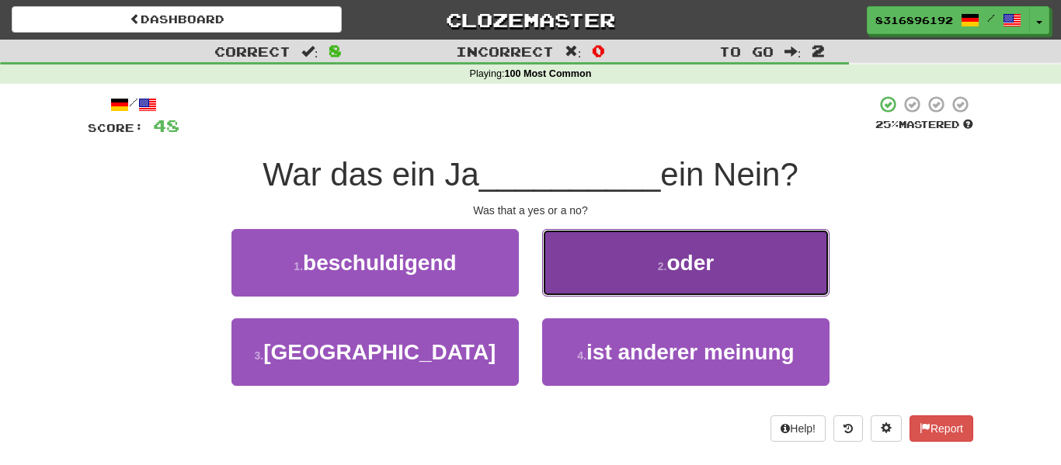
click at [584, 269] on button "2 . oder" at bounding box center [685, 263] width 287 height 68
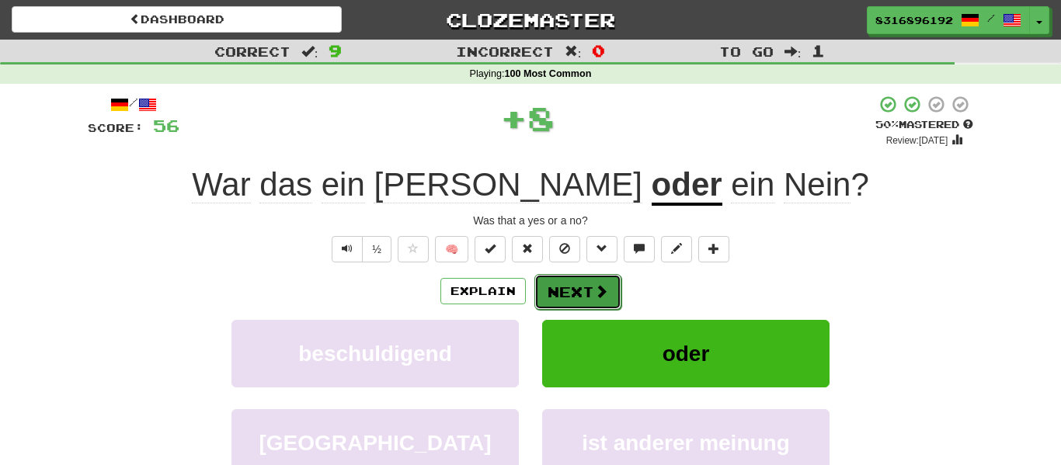
click at [583, 283] on button "Next" at bounding box center [577, 292] width 87 height 36
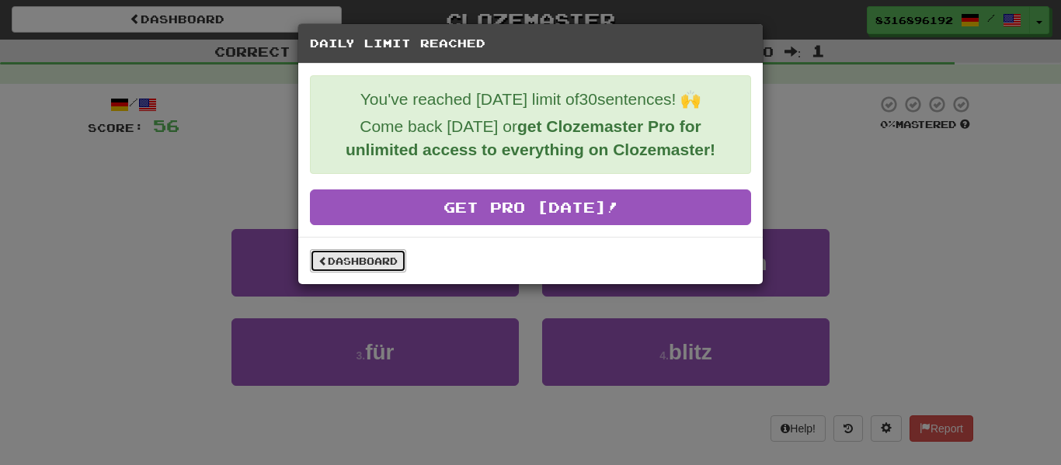
click at [361, 257] on link "Dashboard" at bounding box center [358, 260] width 96 height 23
